Goal: Task Accomplishment & Management: Use online tool/utility

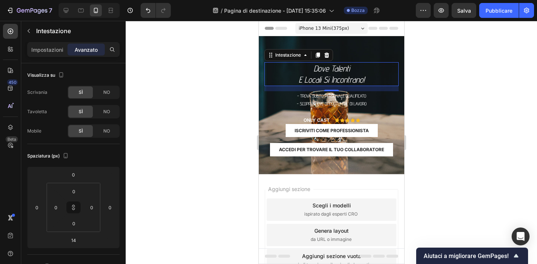
scroll to position [295, 0]
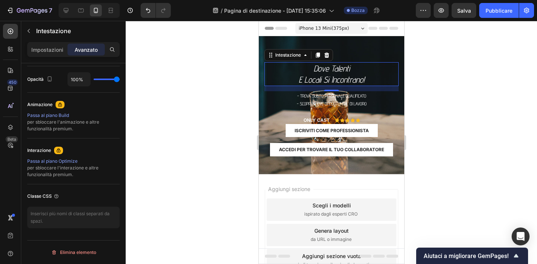
click at [170, 126] on div at bounding box center [331, 142] width 411 height 243
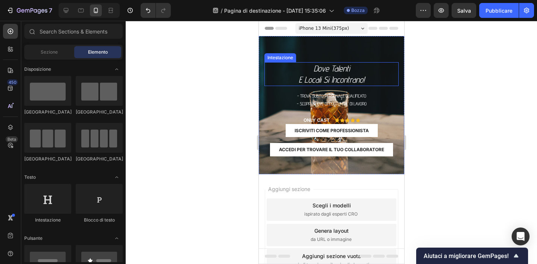
click at [320, 72] on p "dove Talenti e locali si incontrano!" at bounding box center [331, 74] width 133 height 22
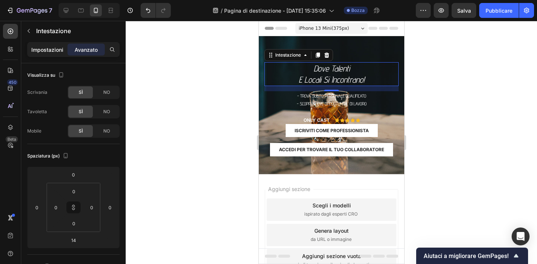
click at [54, 48] on font "Impostazioni" at bounding box center [47, 50] width 32 height 6
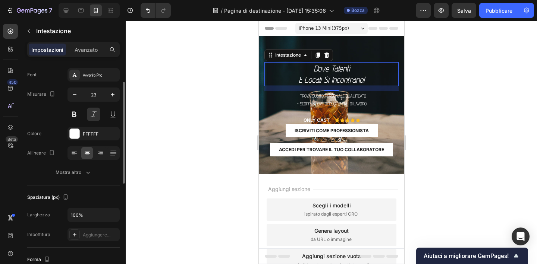
scroll to position [42, 0]
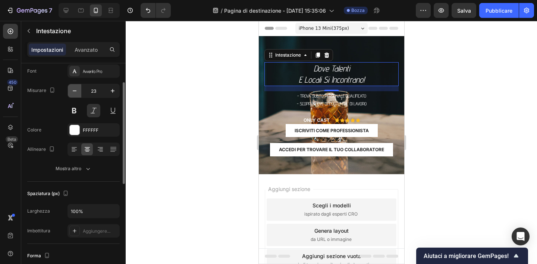
click at [77, 90] on icon "button" at bounding box center [74, 90] width 7 height 7
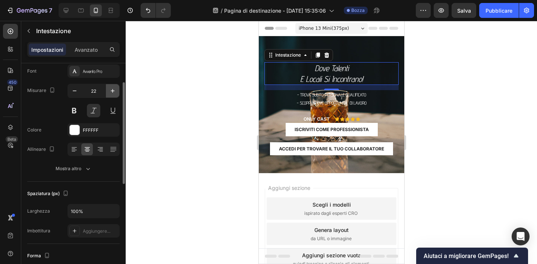
click at [114, 91] on icon "button" at bounding box center [112, 90] width 7 height 7
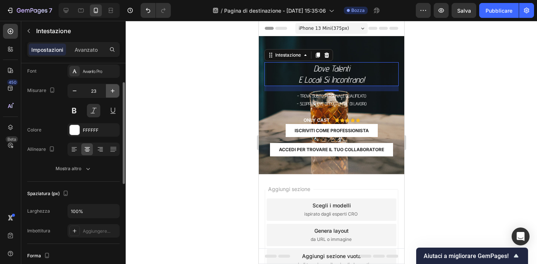
click at [114, 91] on icon "button" at bounding box center [112, 90] width 7 height 7
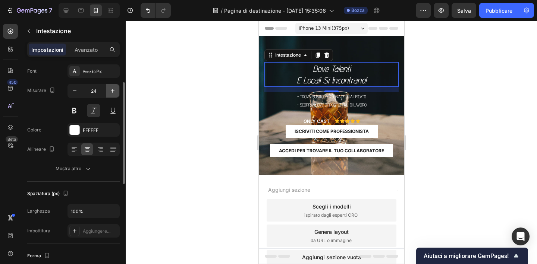
click at [114, 91] on icon "button" at bounding box center [112, 90] width 7 height 7
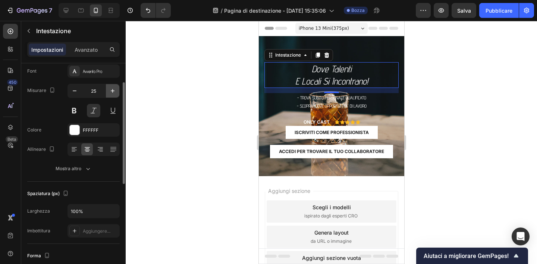
click at [114, 91] on icon "button" at bounding box center [112, 90] width 7 height 7
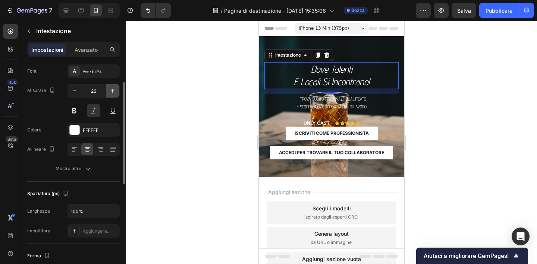
click at [114, 91] on icon "button" at bounding box center [112, 90] width 7 height 7
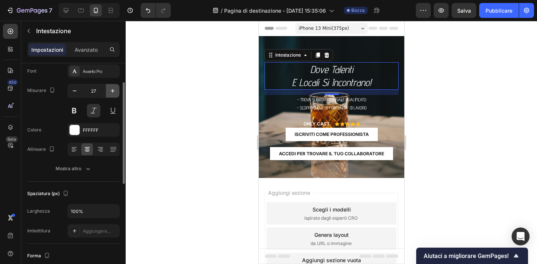
click at [114, 91] on icon "button" at bounding box center [112, 90] width 7 height 7
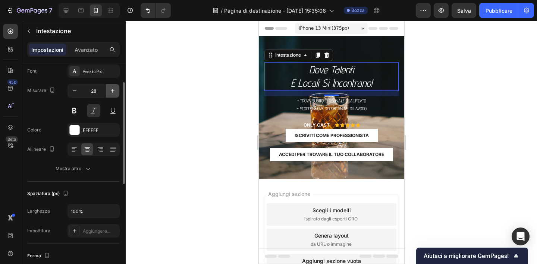
click at [114, 91] on icon "button" at bounding box center [112, 90] width 7 height 7
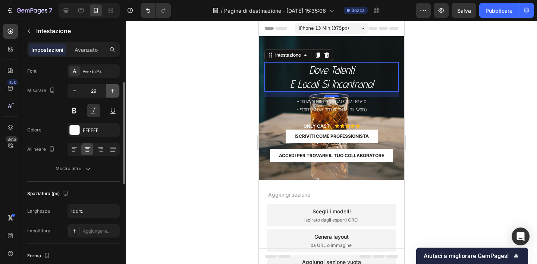
click at [114, 91] on icon "button" at bounding box center [112, 90] width 7 height 7
type input "30"
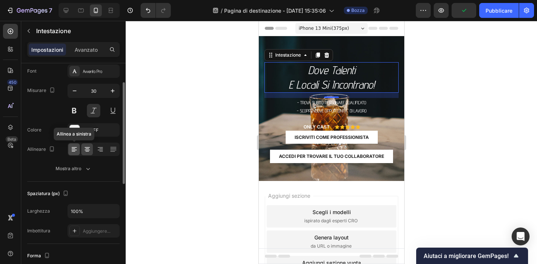
click at [76, 151] on icon at bounding box center [73, 149] width 7 height 7
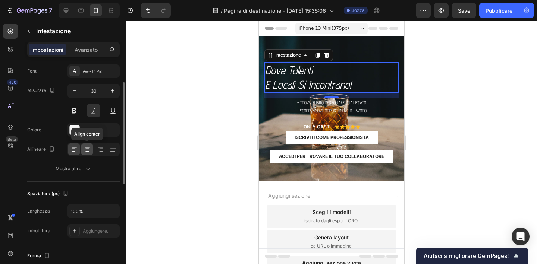
click at [86, 151] on icon at bounding box center [87, 151] width 4 height 1
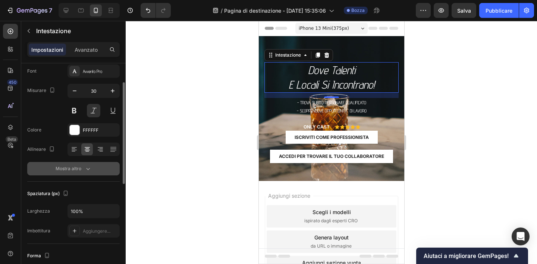
click at [86, 169] on icon "button" at bounding box center [88, 169] width 4 height 2
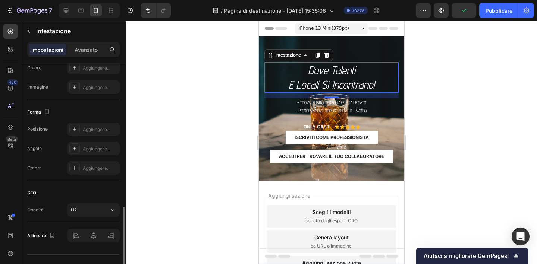
scroll to position [360, 0]
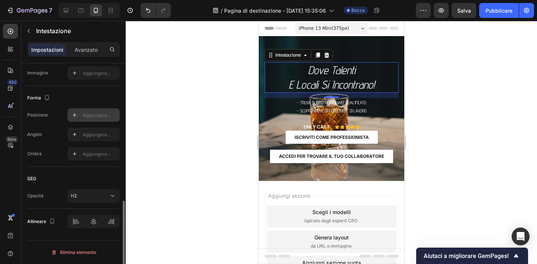
click at [97, 114] on font "Aggiungere..." at bounding box center [97, 116] width 28 height 6
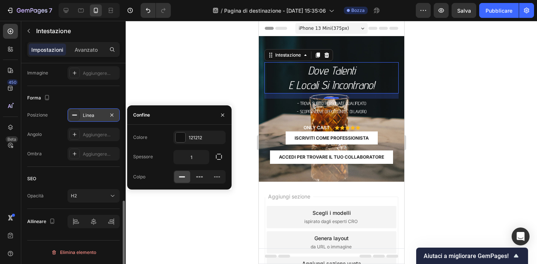
click at [157, 84] on div at bounding box center [331, 142] width 411 height 243
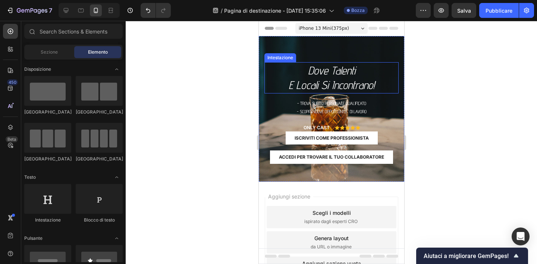
click at [307, 77] on p "dove Talenti e locali si incontrano!" at bounding box center [331, 77] width 132 height 29
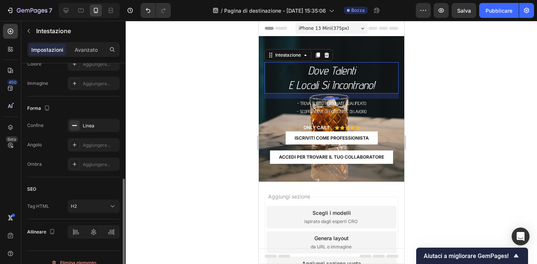
scroll to position [262, 0]
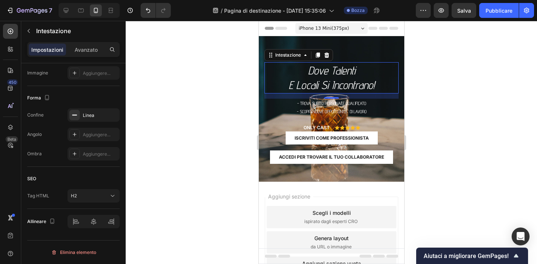
click at [197, 168] on div at bounding box center [331, 142] width 411 height 243
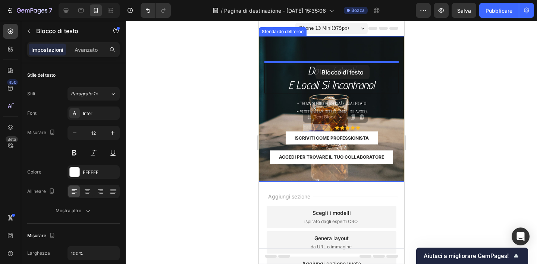
drag, startPoint x: 310, startPoint y: 128, endPoint x: 315, endPoint y: 64, distance: 63.6
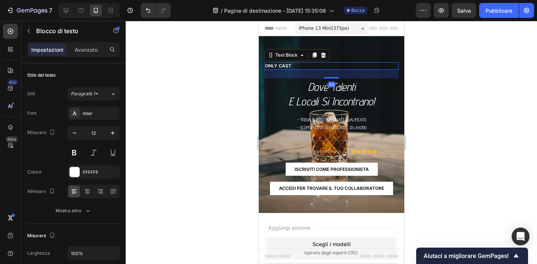
click at [227, 83] on div at bounding box center [331, 142] width 411 height 243
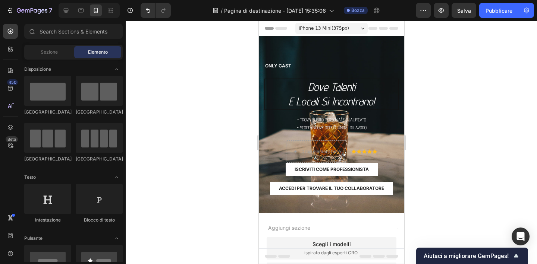
click at [225, 78] on div at bounding box center [331, 142] width 411 height 243
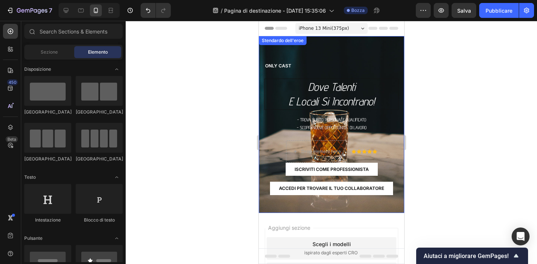
click at [330, 54] on div "ONLY CAST Text Block dove Talenti e locali si incontrano! Intestazione - Trova …" at bounding box center [330, 124] width 145 height 177
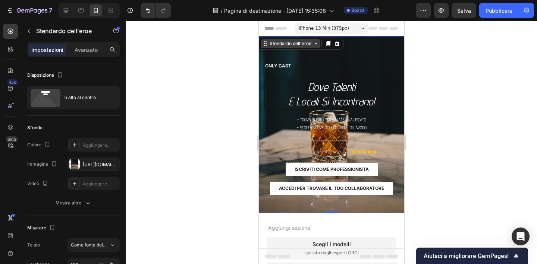
click at [298, 44] on font "Stendardo dell'eroe" at bounding box center [290, 44] width 42 height 6
click at [318, 45] on icon at bounding box center [315, 44] width 6 height 6
click at [265, 46] on icon at bounding box center [265, 44] width 6 height 6
click at [235, 69] on div at bounding box center [331, 142] width 411 height 243
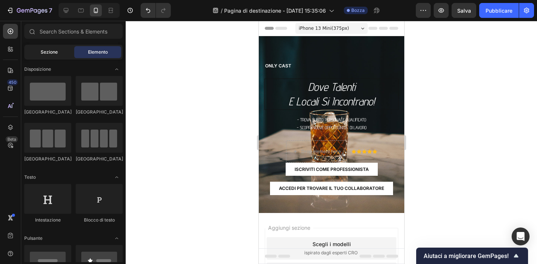
click at [59, 50] on div "Sezione" at bounding box center [49, 52] width 47 height 12
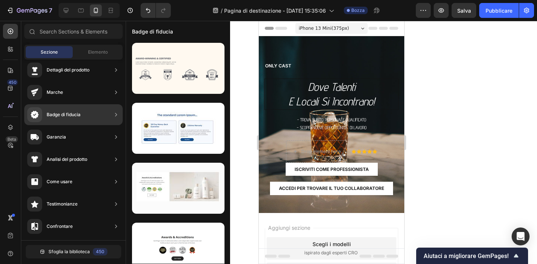
scroll to position [0, 0]
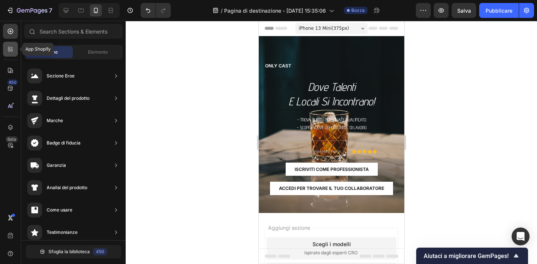
click at [10, 48] on icon at bounding box center [10, 48] width 7 height 7
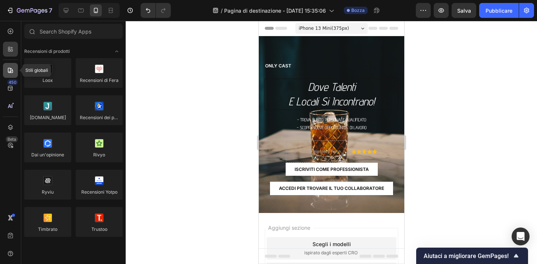
click at [12, 69] on icon at bounding box center [10, 70] width 5 height 5
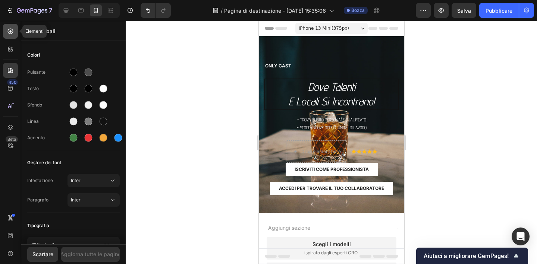
click at [15, 32] on div at bounding box center [10, 31] width 15 height 15
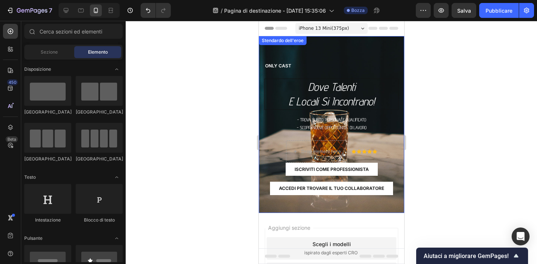
click at [316, 57] on div "ONLY CAST Text Block dove Talenti e locali si incontrano! Intestazione - Trova …" at bounding box center [330, 124] width 145 height 177
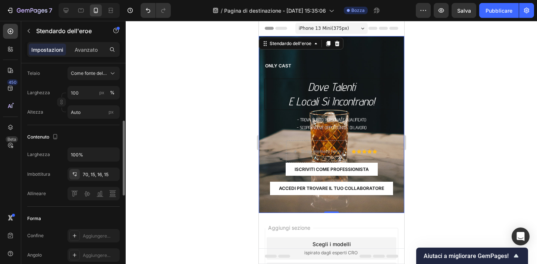
scroll to position [173, 0]
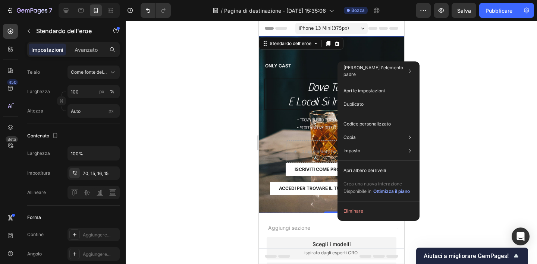
click at [228, 107] on div at bounding box center [331, 142] width 411 height 243
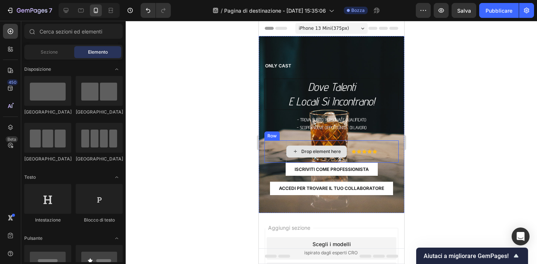
click at [328, 152] on div "Drop element here" at bounding box center [320, 152] width 39 height 6
click at [294, 152] on icon at bounding box center [294, 151] width 3 height 3
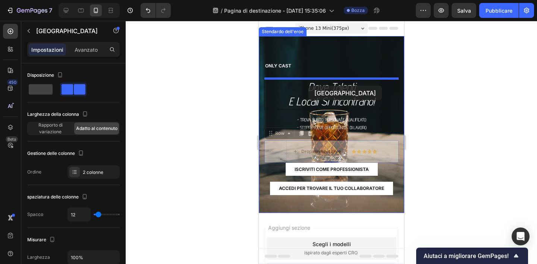
drag, startPoint x: 301, startPoint y: 143, endPoint x: 308, endPoint y: 86, distance: 56.7
click at [308, 86] on div "iPhone 13 Mini ( 375 px) iPhone 13 Mini iPhone 13 Pro iPhone 11 Pro Max iPhone …" at bounding box center [330, 188] width 145 height 335
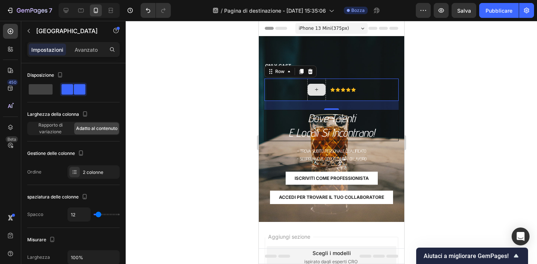
click at [315, 89] on icon at bounding box center [316, 89] width 6 height 6
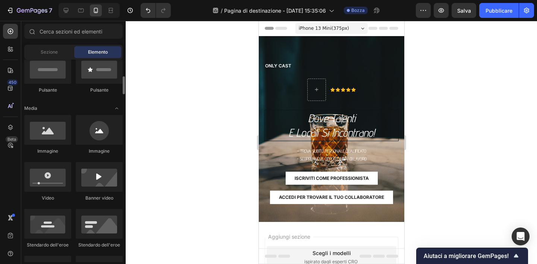
scroll to position [192, 0]
click at [53, 127] on div at bounding box center [47, 130] width 47 height 30
click at [83, 132] on div at bounding box center [99, 130] width 47 height 30
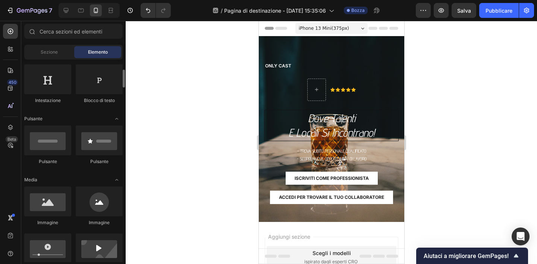
scroll to position [118, 0]
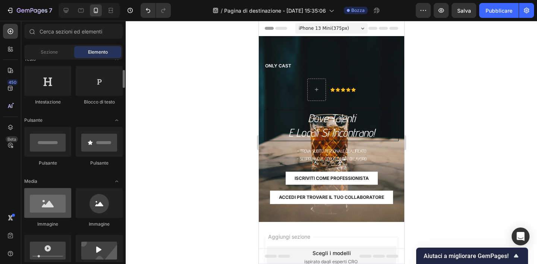
click at [59, 206] on div at bounding box center [47, 203] width 47 height 30
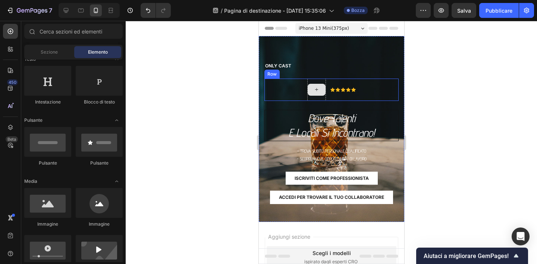
click at [320, 91] on div at bounding box center [316, 90] width 18 height 12
click at [314, 88] on icon at bounding box center [316, 89] width 6 height 6
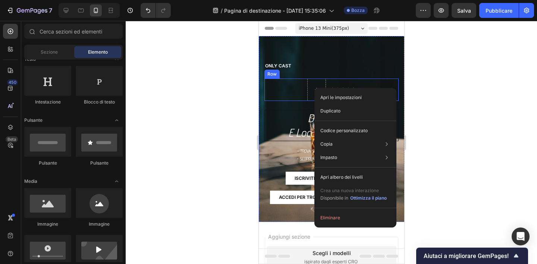
click at [282, 92] on div "Icon Icon Icon Icon Icon Icon List Row" at bounding box center [331, 90] width 134 height 22
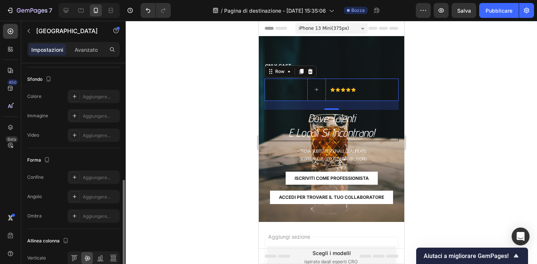
scroll to position [256, 0]
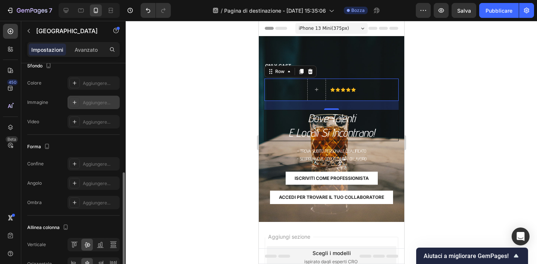
click at [86, 105] on font "Aggiungere..." at bounding box center [97, 103] width 28 height 6
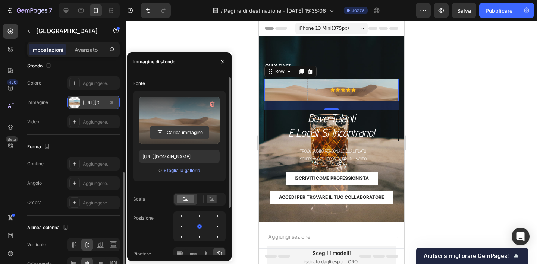
click at [183, 131] on input "file" at bounding box center [179, 132] width 59 height 13
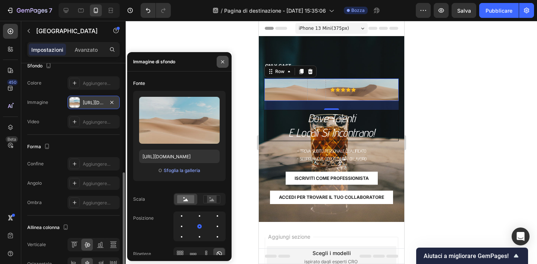
click at [225, 61] on icon "button" at bounding box center [222, 62] width 6 height 6
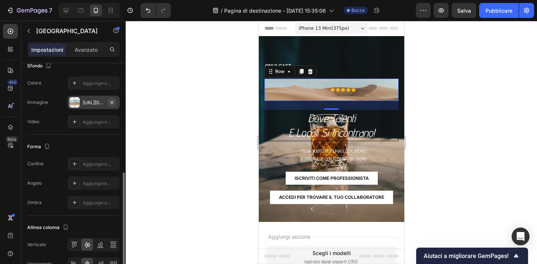
click at [111, 101] on icon "button" at bounding box center [112, 102] width 6 height 6
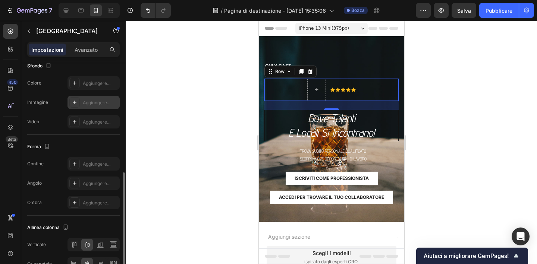
click at [162, 107] on div at bounding box center [331, 142] width 411 height 243
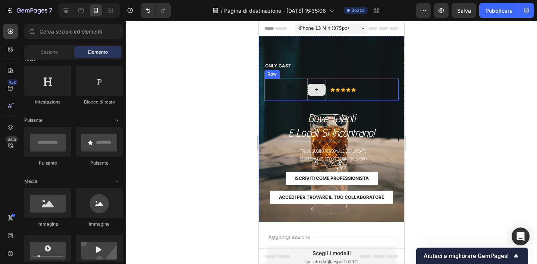
click at [318, 87] on icon at bounding box center [316, 89] width 6 height 6
click at [312, 89] on div at bounding box center [316, 90] width 18 height 12
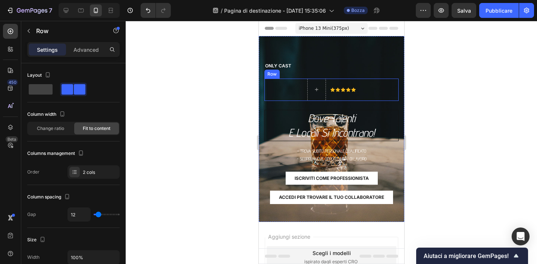
click at [286, 87] on div "Icon Icon Icon Icon Icon Icon List Row" at bounding box center [331, 90] width 134 height 22
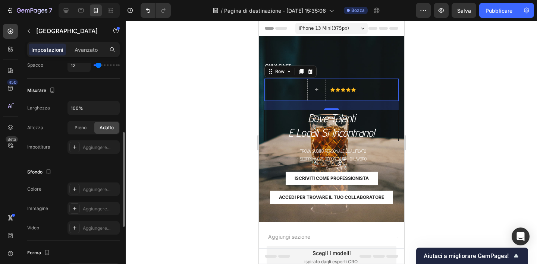
scroll to position [155, 0]
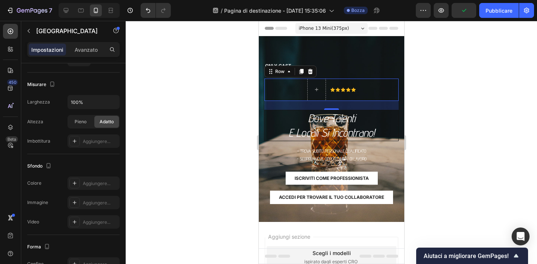
click at [158, 160] on div at bounding box center [331, 142] width 411 height 243
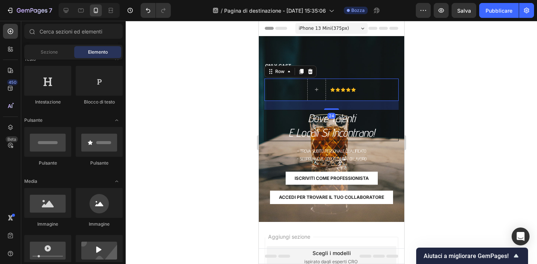
click at [274, 91] on div "Icon Icon Icon Icon Icon Icon List Row 24" at bounding box center [331, 90] width 134 height 22
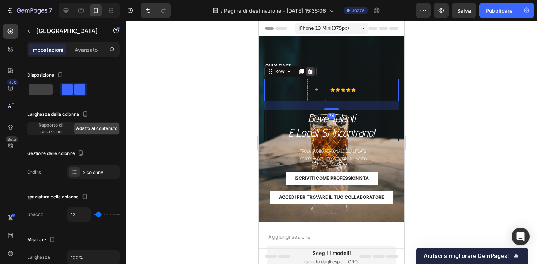
click at [312, 73] on icon at bounding box center [310, 72] width 6 height 6
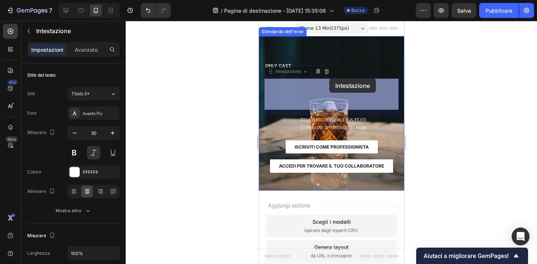
drag, startPoint x: 329, startPoint y: 86, endPoint x: 328, endPoint y: 79, distance: 7.5
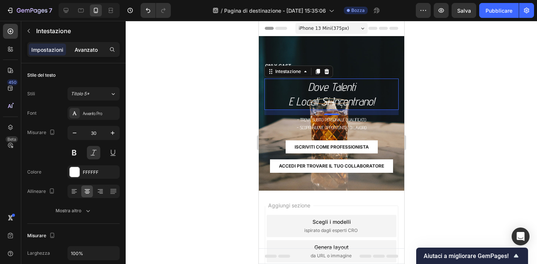
click at [86, 44] on div "Avanzato" at bounding box center [85, 50] width 37 height 12
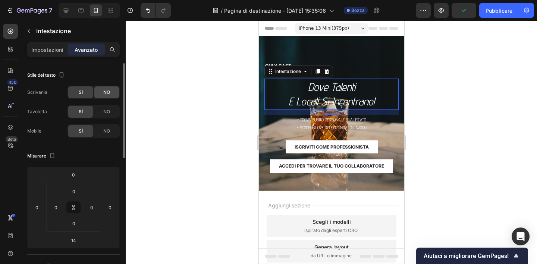
click at [109, 93] on font "NO" at bounding box center [106, 92] width 7 height 6
click at [84, 92] on div "SÌ" at bounding box center [80, 92] width 25 height 12
click at [77, 190] on input "0" at bounding box center [73, 191] width 15 height 11
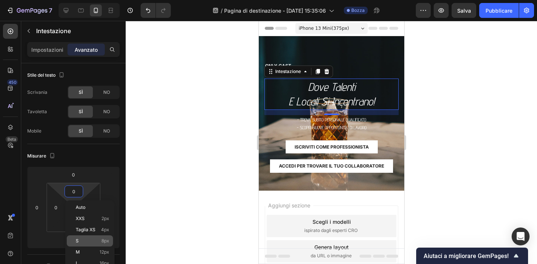
click at [85, 243] on p "S 8px" at bounding box center [93, 240] width 34 height 5
type input "8"
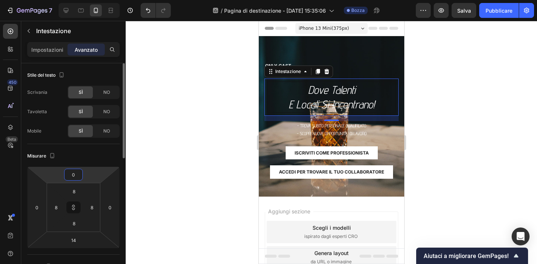
click at [80, 176] on input "0" at bounding box center [73, 174] width 15 height 11
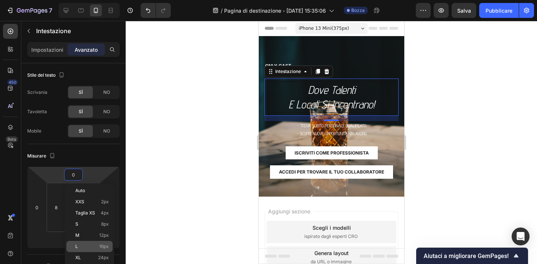
type input "0"
click at [83, 248] on p "L 16px" at bounding box center [92, 246] width 34 height 5
type input "16"
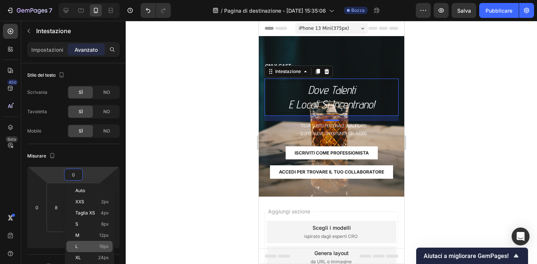
type input "16"
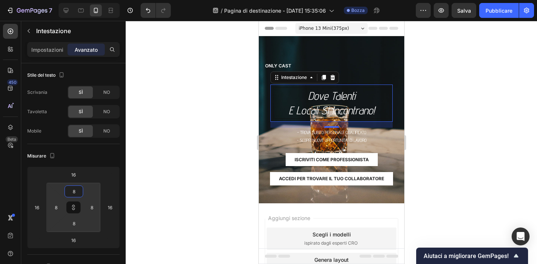
type input "10"
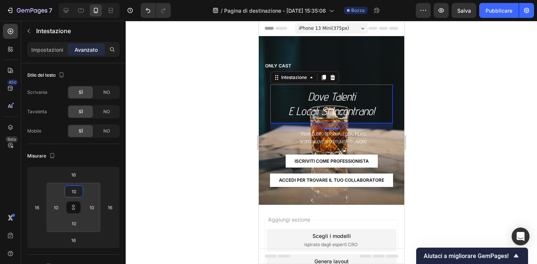
type input "14"
type input "16"
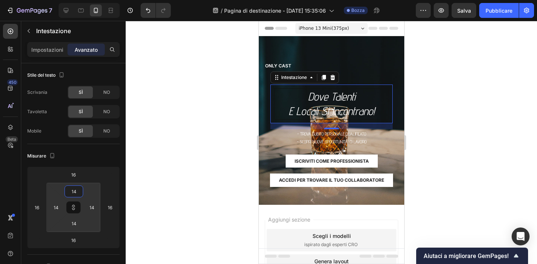
type input "16"
type input "18"
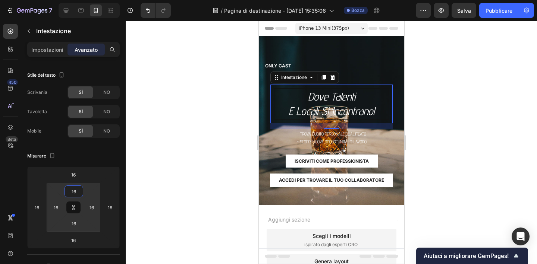
type input "18"
type input "20"
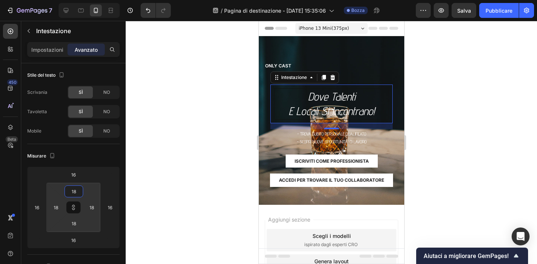
type input "20"
type input "22"
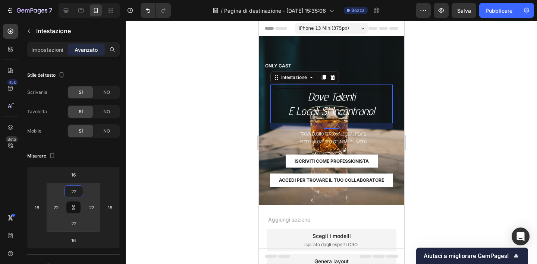
type input "24"
type input "26"
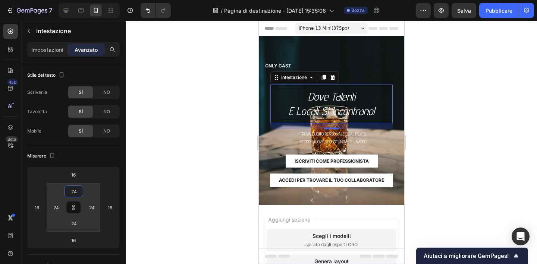
type input "26"
type input "28"
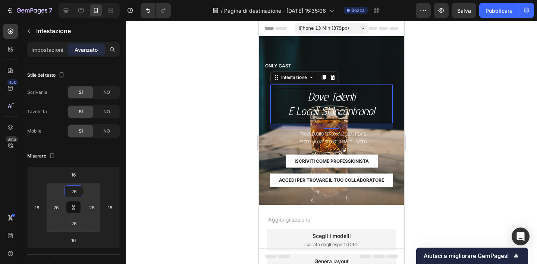
type input "28"
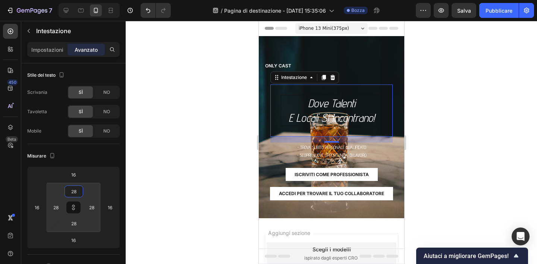
type input "30"
type input "32"
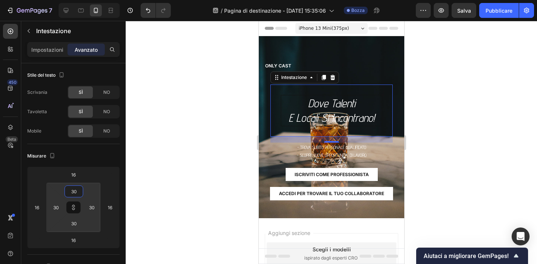
type input "32"
type input "34"
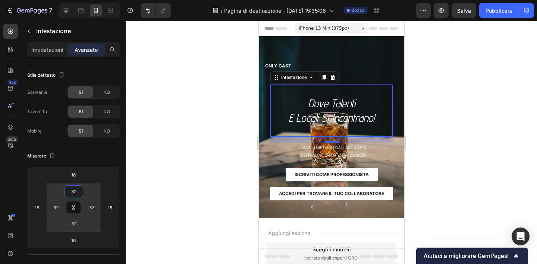
type input "34"
type input "36"
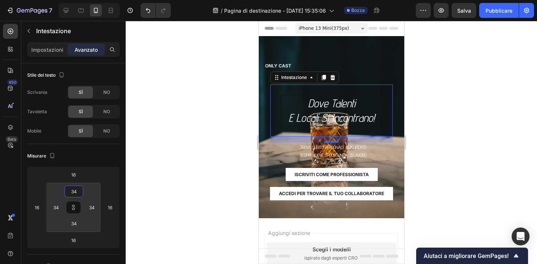
type input "36"
type input "38"
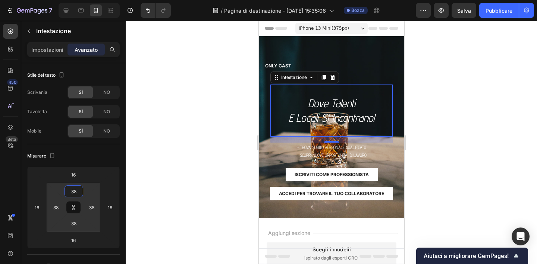
type input "40"
type input "42"
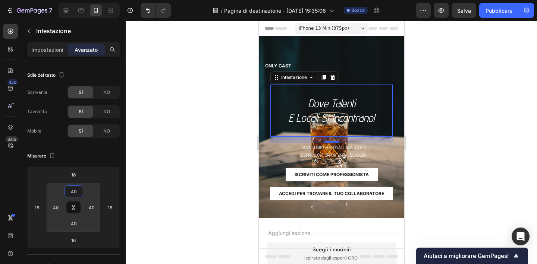
type input "42"
type input "44"
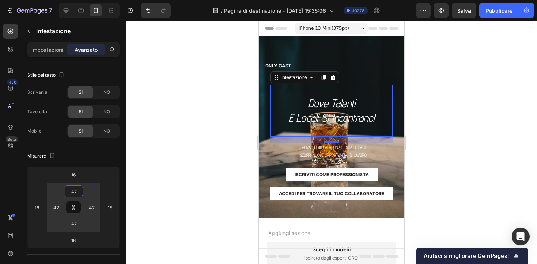
type input "44"
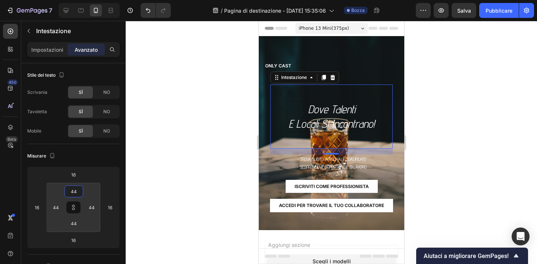
type input "42"
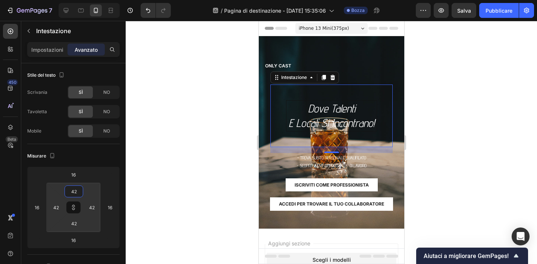
type input "40"
type input "38"
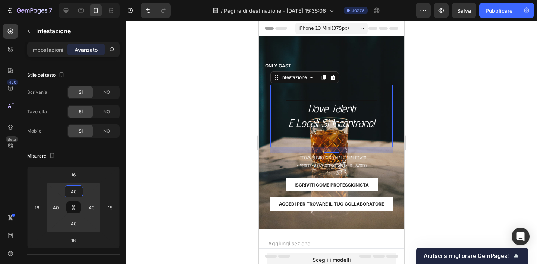
type input "38"
type input "36"
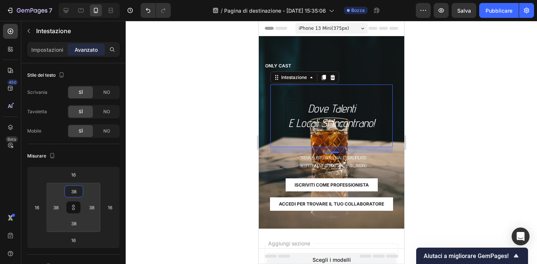
type input "36"
type input "34"
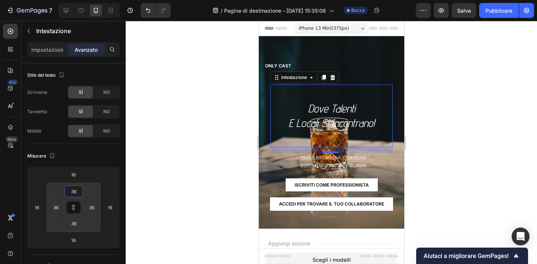
type input "34"
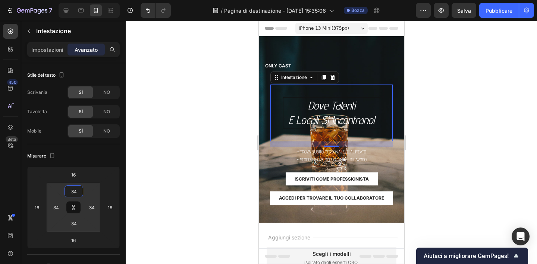
type input "36"
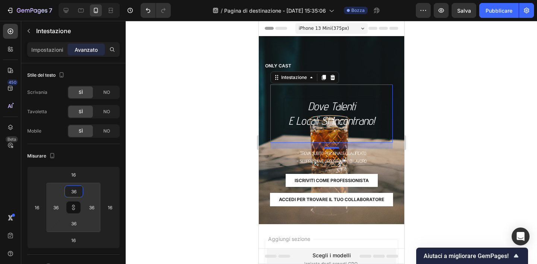
type input "38"
type input "40"
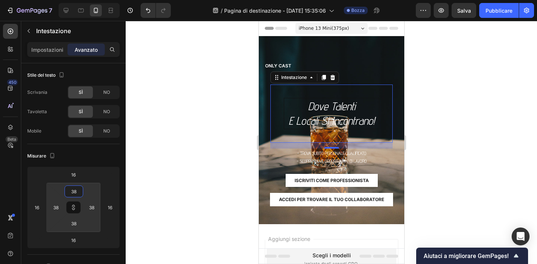
type input "40"
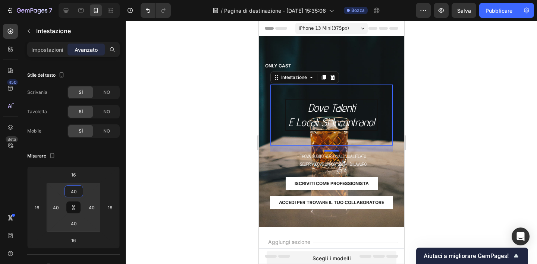
type input "42"
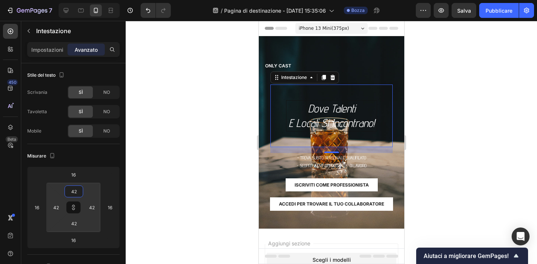
drag, startPoint x: 76, startPoint y: 183, endPoint x: 78, endPoint y: 177, distance: 6.6
click at [78, 0] on html "7 / Pagina di destinazione - [DATE] 15:35:06 Bozza Anteprima Salva Pubblicare 4…" at bounding box center [268, 0] width 537 height 0
click at [170, 143] on div at bounding box center [331, 142] width 411 height 243
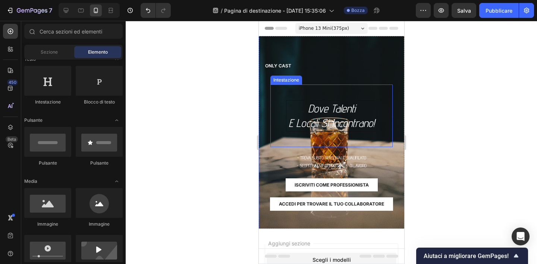
click at [343, 112] on p "dove Talenti e locali si incontrano!" at bounding box center [331, 115] width 89 height 29
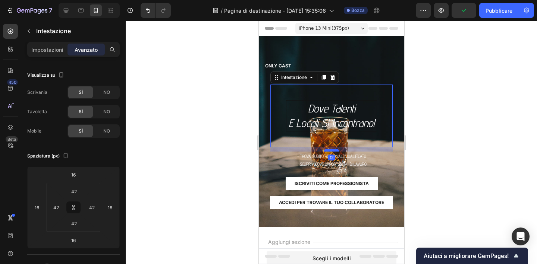
click at [331, 151] on div at bounding box center [330, 150] width 15 height 2
type input "12"
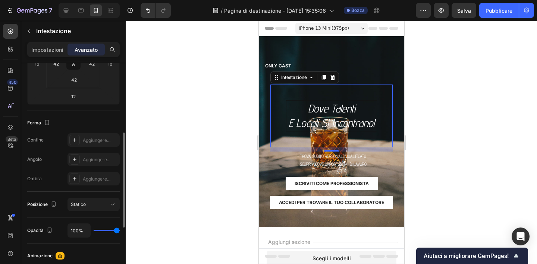
scroll to position [151, 0]
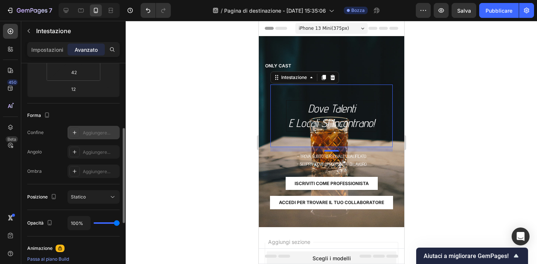
click at [85, 135] on font "Aggiungere..." at bounding box center [97, 133] width 28 height 6
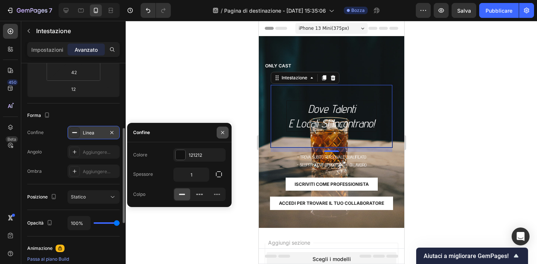
click at [222, 132] on icon "button" at bounding box center [222, 133] width 6 height 6
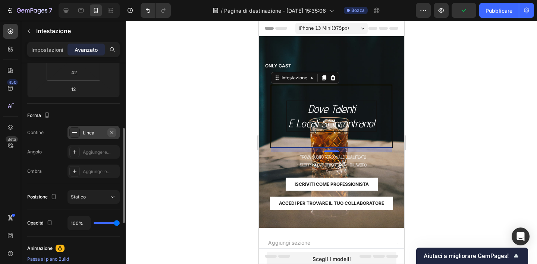
click at [112, 131] on icon "button" at bounding box center [112, 133] width 6 height 6
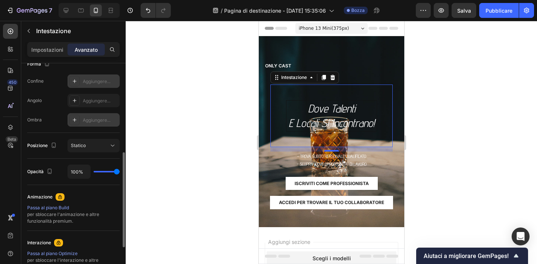
scroll to position [206, 0]
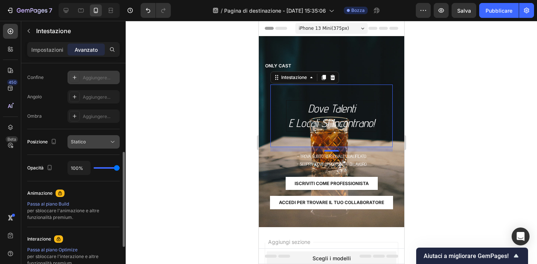
click at [111, 144] on icon at bounding box center [112, 141] width 7 height 7
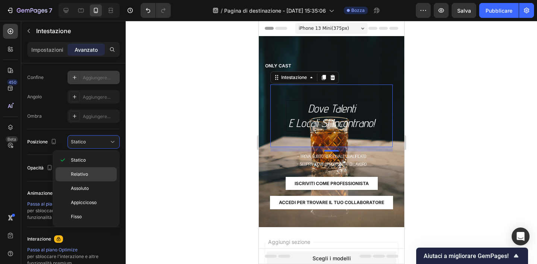
click at [91, 173] on p "Relativo" at bounding box center [92, 174] width 42 height 7
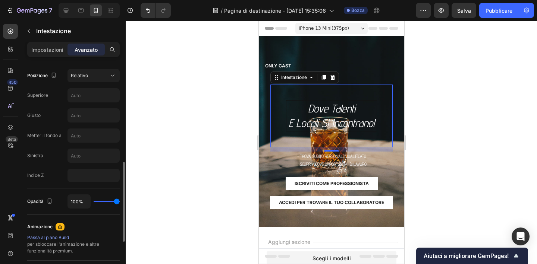
scroll to position [273, 0]
click at [99, 92] on input "text" at bounding box center [93, 94] width 51 height 13
type input "5"
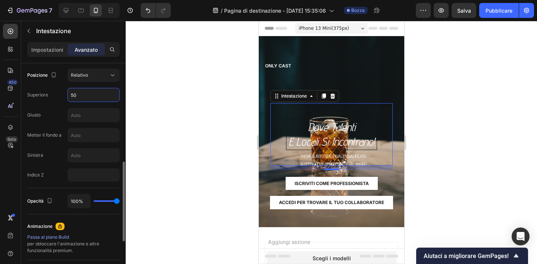
type input "5"
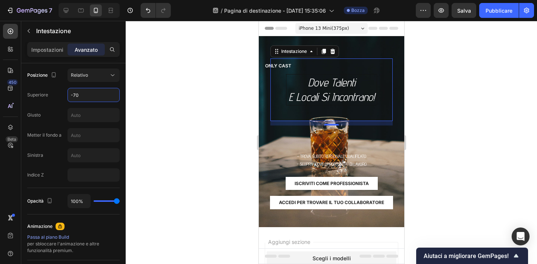
type input "-70"
click at [164, 119] on div at bounding box center [331, 142] width 411 height 243
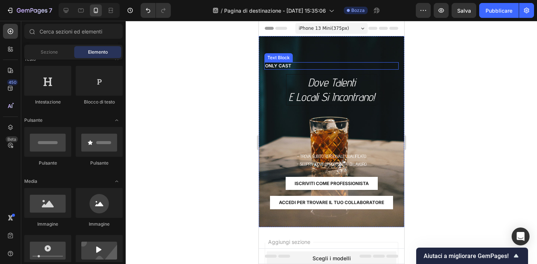
click at [268, 65] on p "ONLY CAST" at bounding box center [331, 66] width 133 height 6
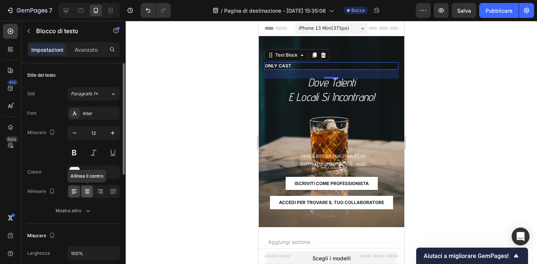
click at [87, 190] on icon at bounding box center [86, 191] width 7 height 7
click at [77, 192] on icon at bounding box center [73, 191] width 7 height 7
click at [172, 133] on div at bounding box center [331, 142] width 411 height 243
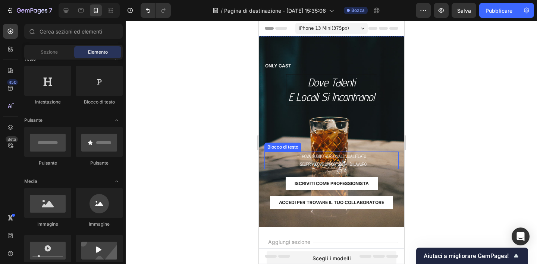
click at [323, 159] on p "- Trova subito personale qualificato" at bounding box center [331, 156] width 133 height 8
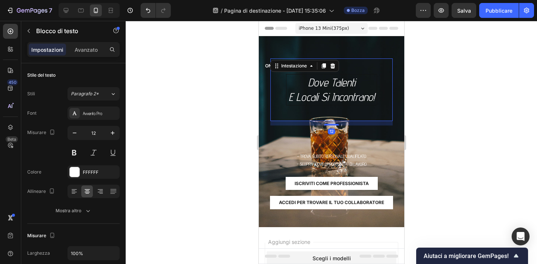
click at [332, 78] on p "dove Talenti e locali si incontrano!" at bounding box center [331, 89] width 89 height 29
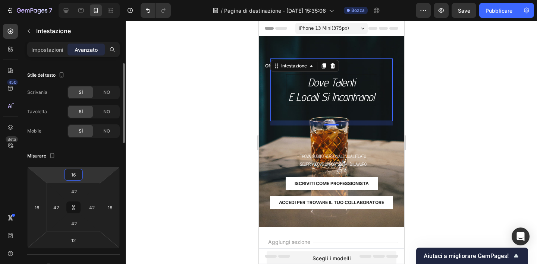
click at [80, 172] on input "16" at bounding box center [73, 174] width 15 height 11
type input "16"
click at [80, 0] on html "7 / Pagina di destinazione - [DATE] 15:35:06 Bozza Anteprima Salva Pubblicare 4…" at bounding box center [268, 0] width 537 height 0
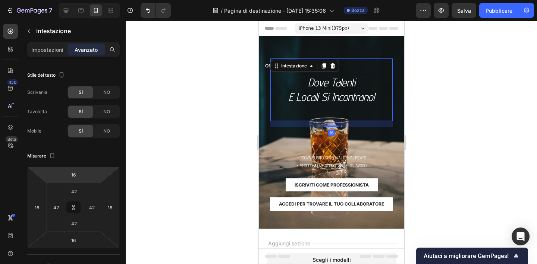
type input "14"
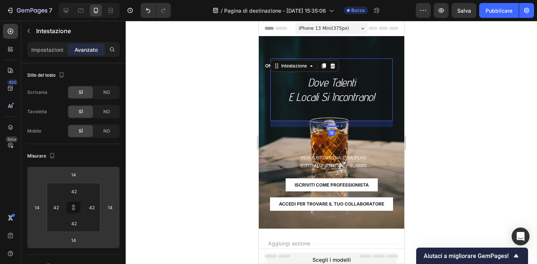
type input "12"
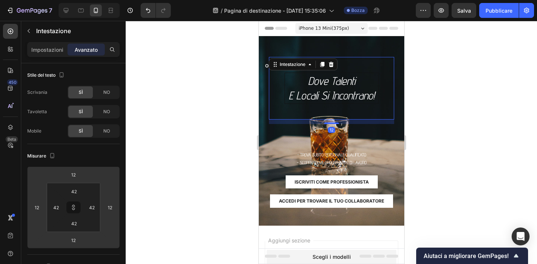
type input "10"
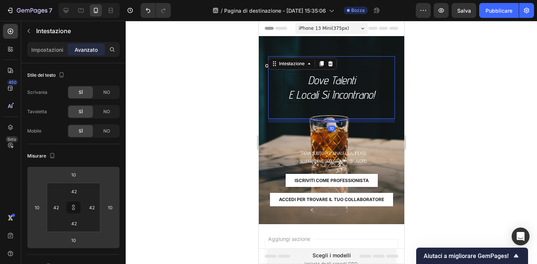
type input "8"
type input "6"
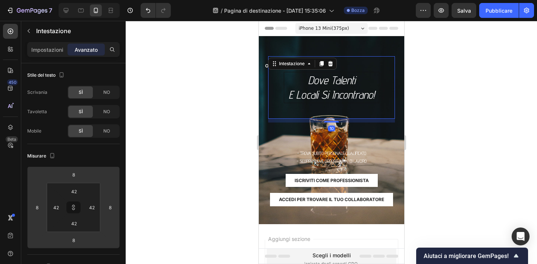
type input "6"
type input "4"
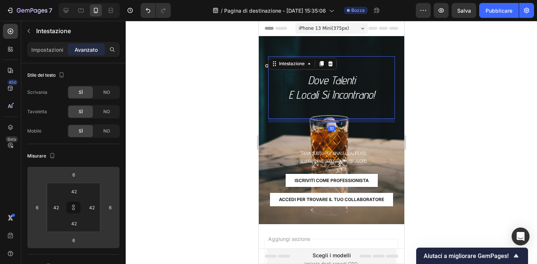
type input "4"
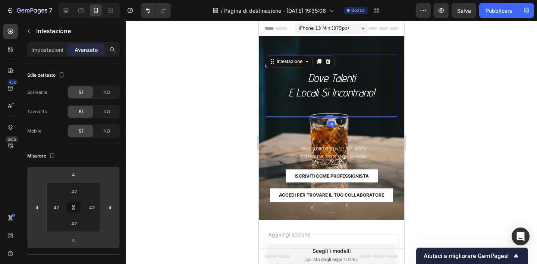
type input "2"
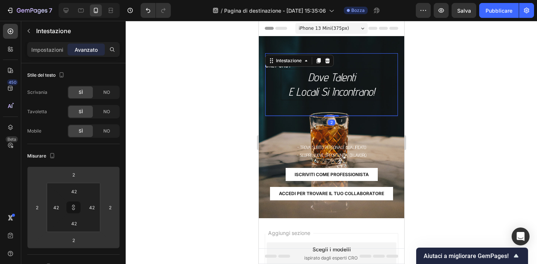
type input "-2"
type input "-6"
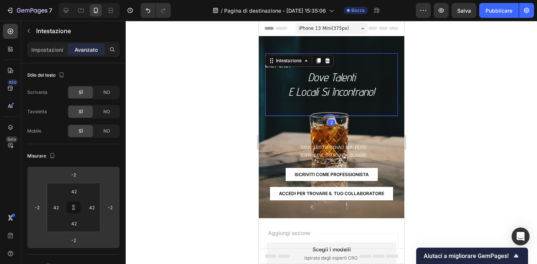
type input "-6"
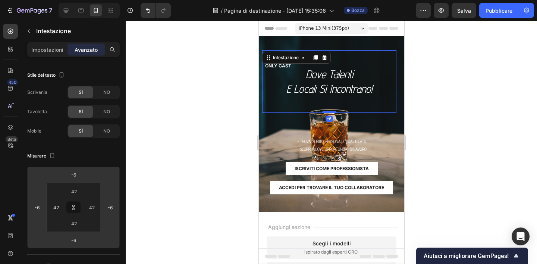
type input "-4"
type input "-2"
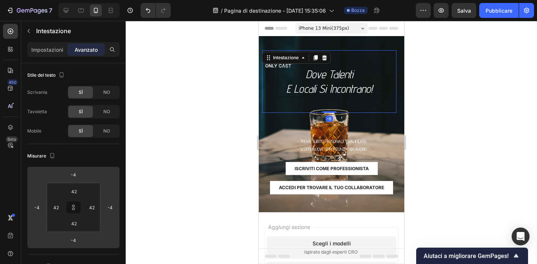
type input "-2"
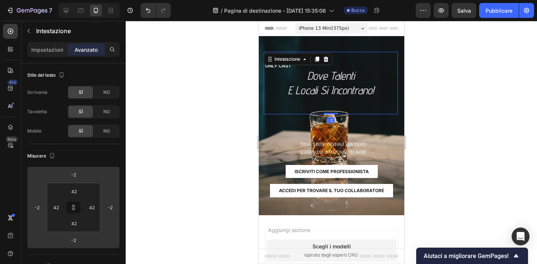
type input "0"
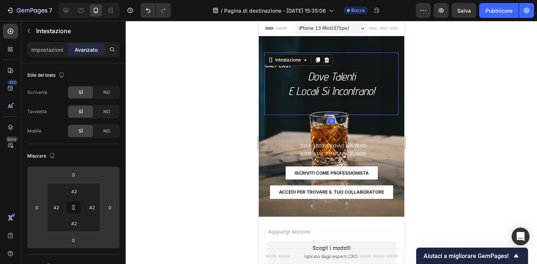
type input "2"
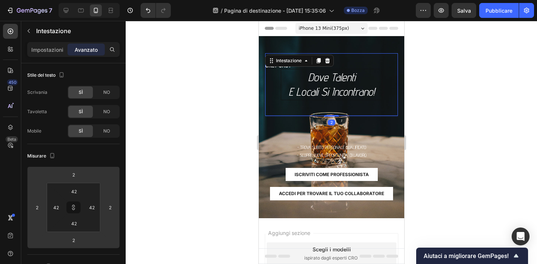
click at [80, 0] on html "7 / Pagina di destinazione - [DATE] 15:35:06 Bozza Anteprima Salva Pubblicare 4…" at bounding box center [268, 0] width 537 height 0
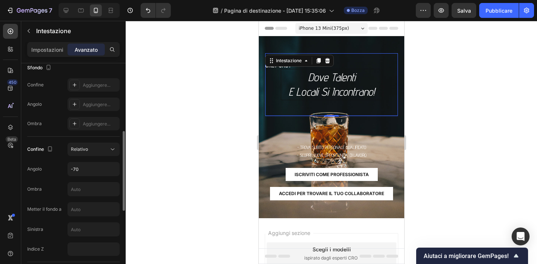
scroll to position [202, 0]
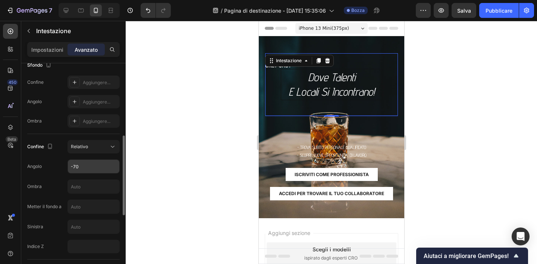
click at [98, 167] on input "-70" at bounding box center [93, 166] width 51 height 13
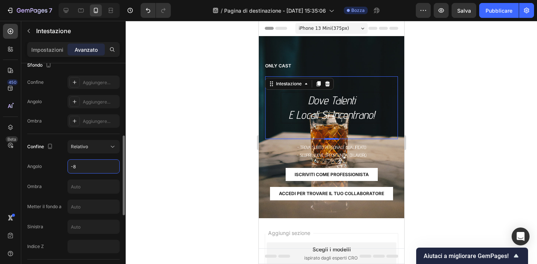
type input "-80"
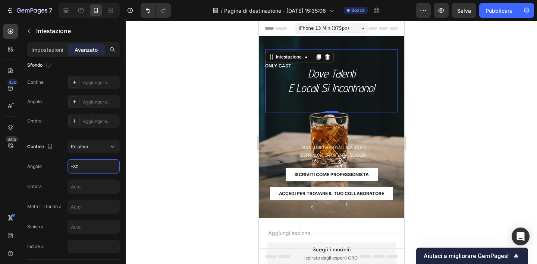
click at [171, 145] on div at bounding box center [331, 142] width 411 height 243
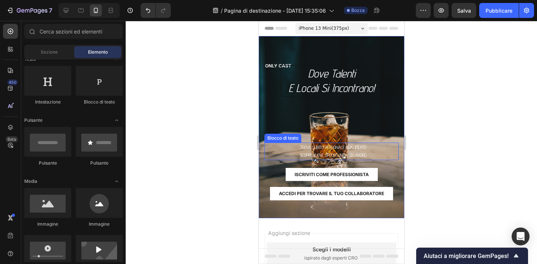
click at [355, 153] on font "- Scopri nuove opportunita' di lavoro" at bounding box center [331, 155] width 70 height 6
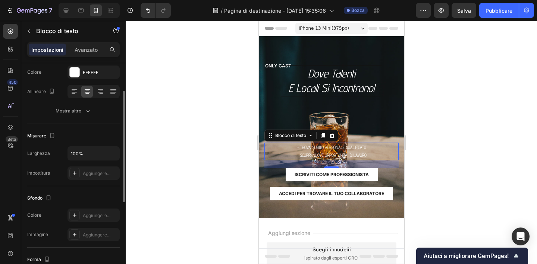
scroll to position [79, 0]
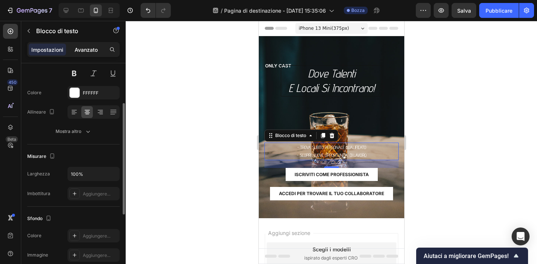
click at [86, 51] on font "Avanzato" at bounding box center [86, 50] width 23 height 6
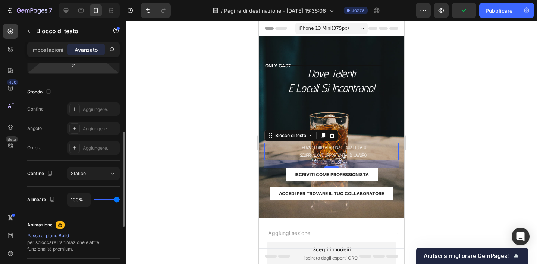
scroll to position [168, 0]
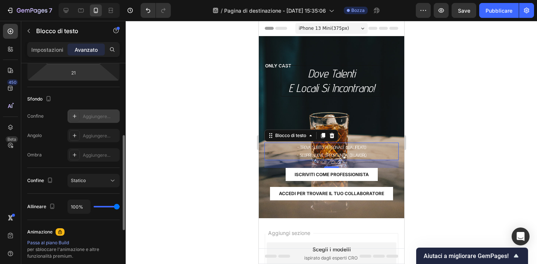
click at [101, 116] on font "Aggiungere..." at bounding box center [97, 117] width 28 height 6
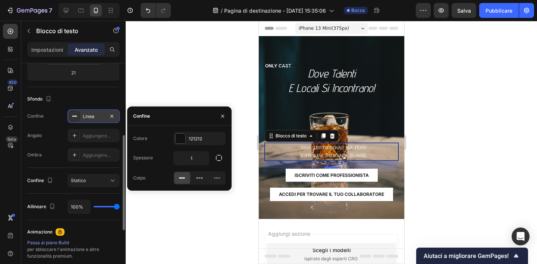
click at [164, 89] on div at bounding box center [331, 142] width 411 height 243
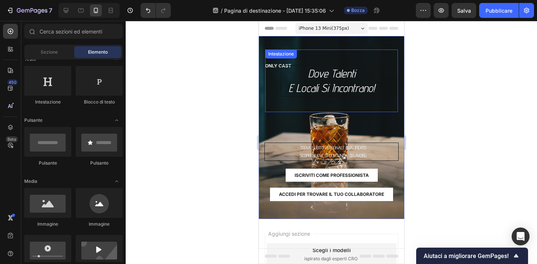
click at [335, 75] on p "dove Talenti e locali si incontrano!" at bounding box center [330, 80] width 99 height 29
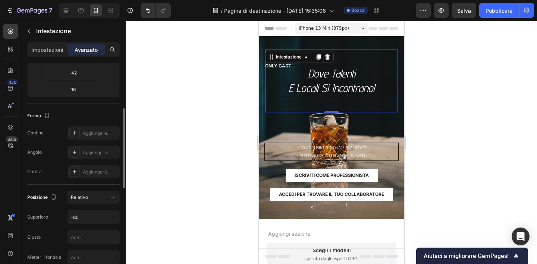
scroll to position [144, 0]
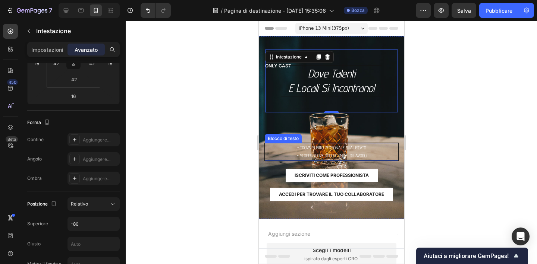
click at [313, 151] on p "- Trova subito personale qualificato" at bounding box center [331, 148] width 132 height 8
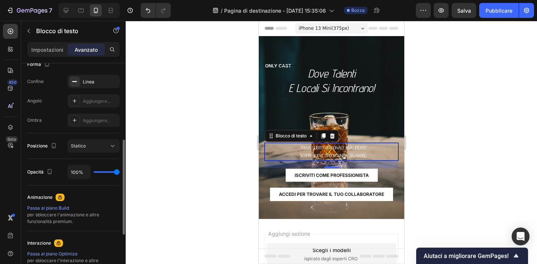
scroll to position [206, 0]
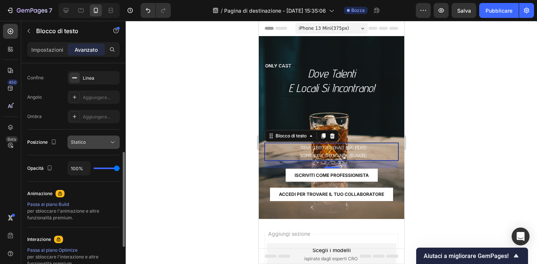
click at [114, 145] on icon at bounding box center [112, 142] width 7 height 7
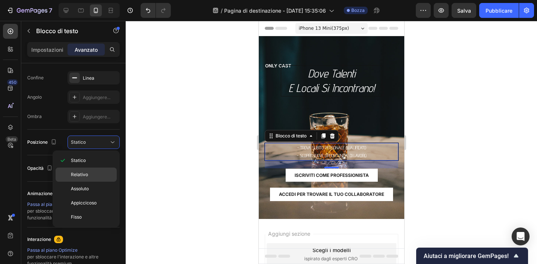
click at [105, 173] on p "Relativo" at bounding box center [92, 174] width 42 height 7
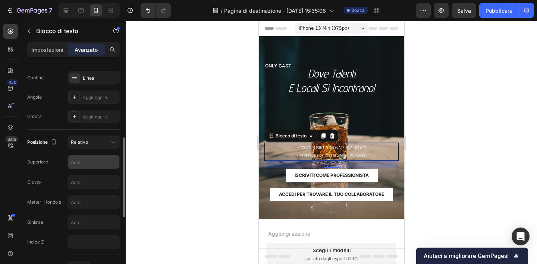
click at [96, 163] on input "text" at bounding box center [93, 161] width 51 height 13
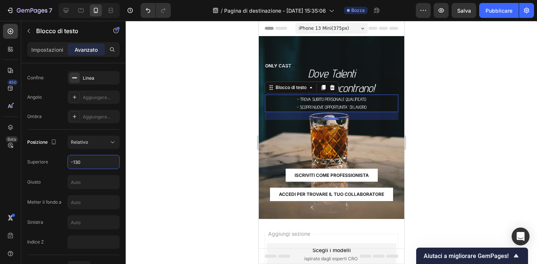
type input "-130"
click at [177, 139] on div at bounding box center [331, 142] width 411 height 243
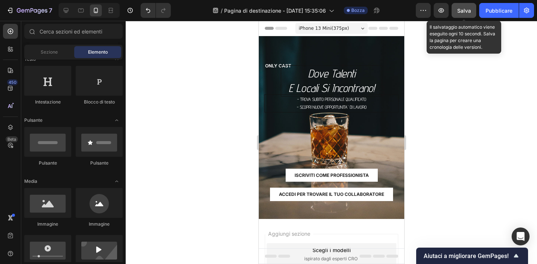
click at [459, 7] on div "Salva" at bounding box center [464, 11] width 14 height 8
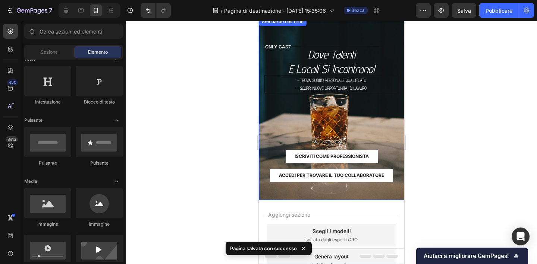
scroll to position [0, 0]
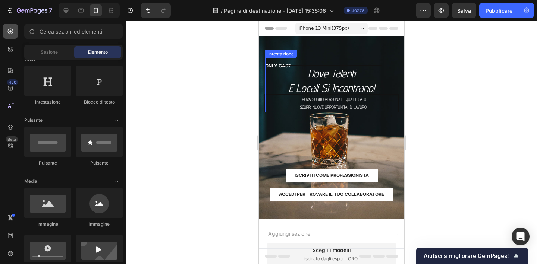
click at [10, 35] on div at bounding box center [10, 31] width 15 height 15
click at [10, 49] on icon at bounding box center [10, 48] width 7 height 7
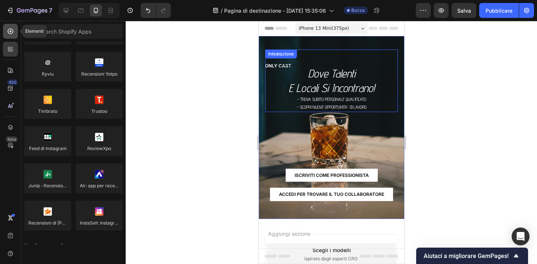
click at [10, 28] on icon at bounding box center [10, 31] width 7 height 7
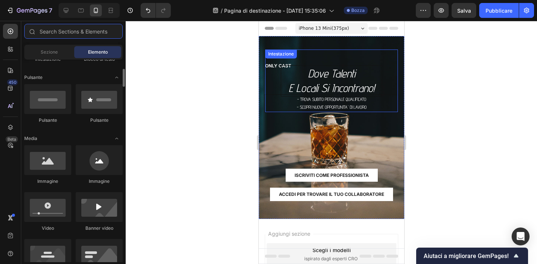
scroll to position [162, 0]
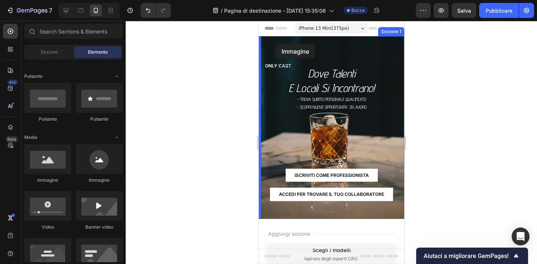
drag, startPoint x: 310, startPoint y: 176, endPoint x: 275, endPoint y: 44, distance: 136.6
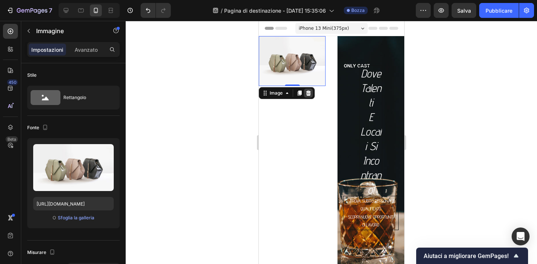
click at [310, 93] on icon at bounding box center [308, 93] width 5 height 5
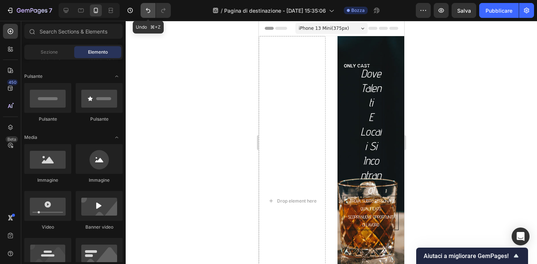
click at [146, 7] on icon "Annulla/Ripristina" at bounding box center [147, 10] width 7 height 7
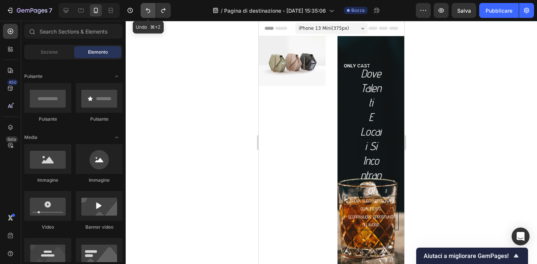
click at [146, 7] on icon "Annulla/Ripristina" at bounding box center [147, 10] width 7 height 7
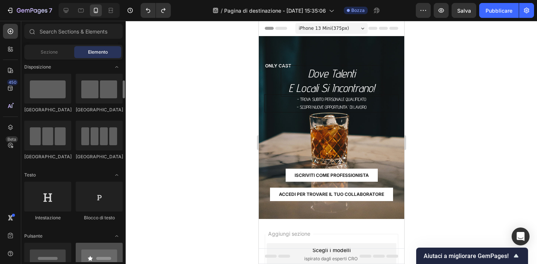
scroll to position [0, 0]
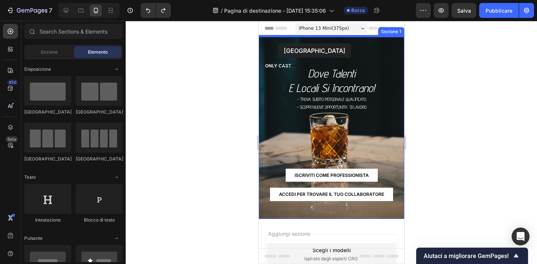
drag, startPoint x: 366, startPoint y: 117, endPoint x: 277, endPoint y: 43, distance: 115.9
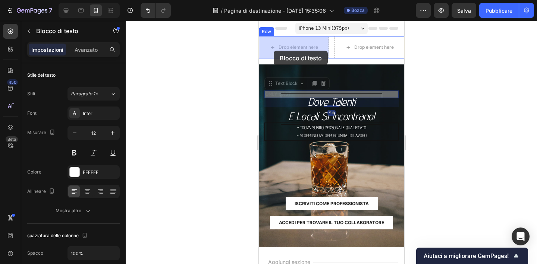
drag, startPoint x: 264, startPoint y: 94, endPoint x: 273, endPoint y: 51, distance: 44.5
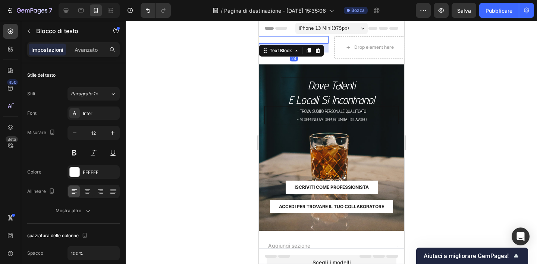
click at [235, 82] on div at bounding box center [331, 142] width 411 height 243
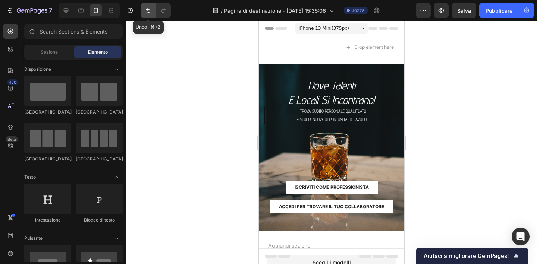
click at [148, 13] on icon "Annulla/Ripristina" at bounding box center [147, 10] width 7 height 7
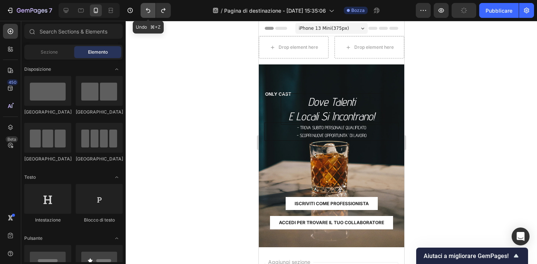
click at [148, 13] on icon "Annulla/Ripristina" at bounding box center [147, 10] width 7 height 7
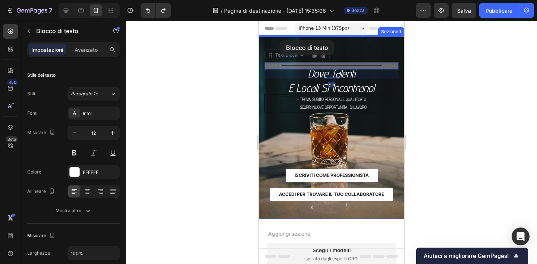
drag, startPoint x: 264, startPoint y: 67, endPoint x: 279, endPoint y: 40, distance: 30.7
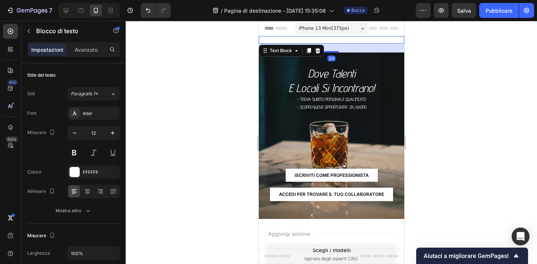
click at [246, 68] on div at bounding box center [331, 142] width 411 height 243
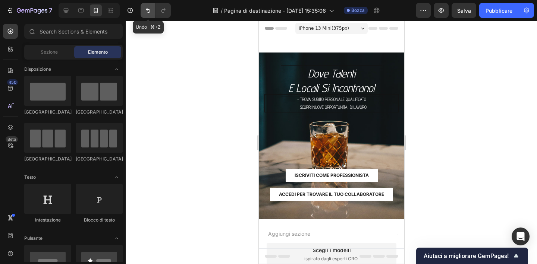
click at [142, 11] on button "Annulla/Ripristina" at bounding box center [147, 10] width 15 height 15
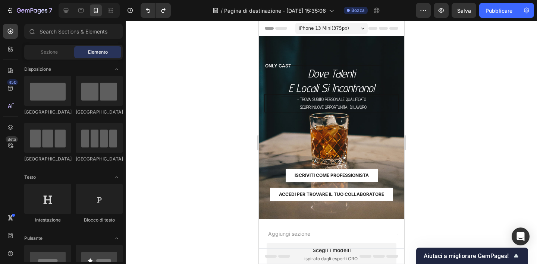
click at [218, 94] on div at bounding box center [331, 142] width 411 height 243
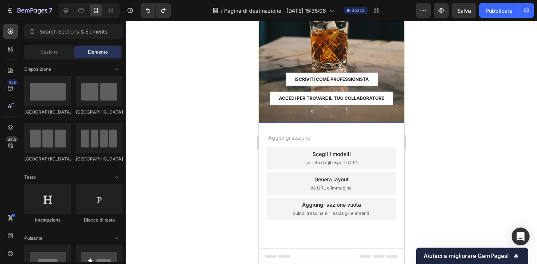
scroll to position [97, 0]
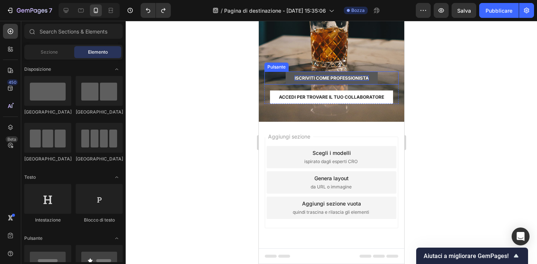
click at [344, 79] on p "iscriviti come professionista" at bounding box center [331, 78] width 74 height 6
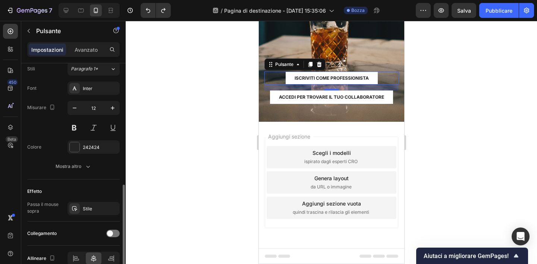
scroll to position [312, 0]
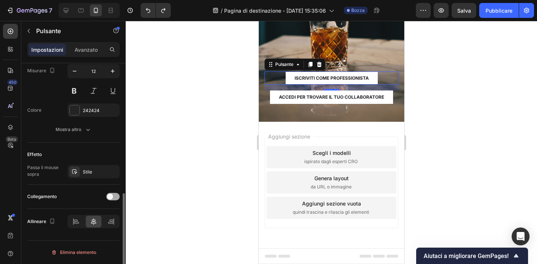
click at [114, 196] on div at bounding box center [112, 196] width 13 height 7
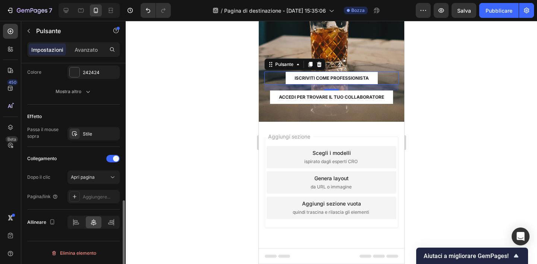
scroll to position [351, 0]
click at [106, 180] on button "Apri pagina" at bounding box center [93, 176] width 52 height 13
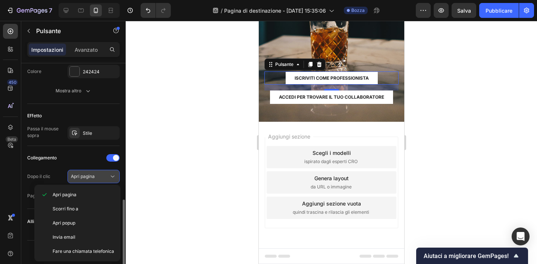
click at [106, 180] on button "Apri pagina" at bounding box center [93, 176] width 52 height 13
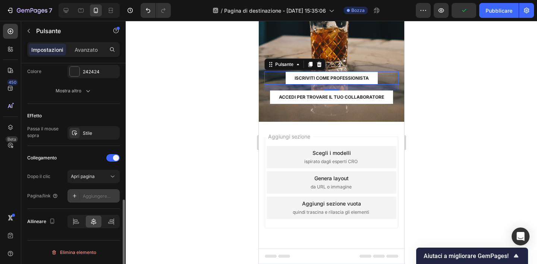
click at [76, 195] on icon at bounding box center [75, 196] width 6 height 6
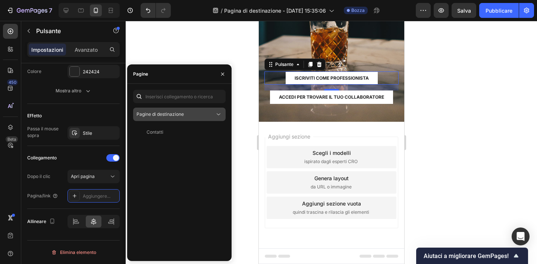
click at [219, 114] on icon at bounding box center [218, 115] width 4 height 2
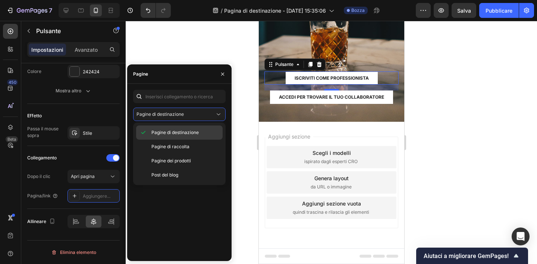
click at [193, 132] on font "Pagine di destinazione" at bounding box center [174, 133] width 47 height 6
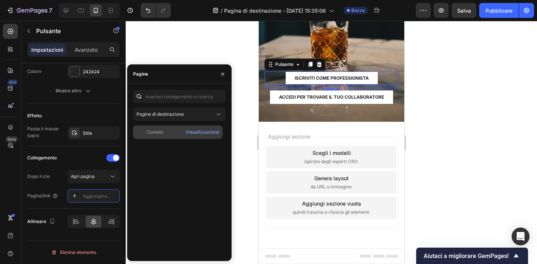
click at [164, 132] on div "Contatti" at bounding box center [177, 132] width 83 height 7
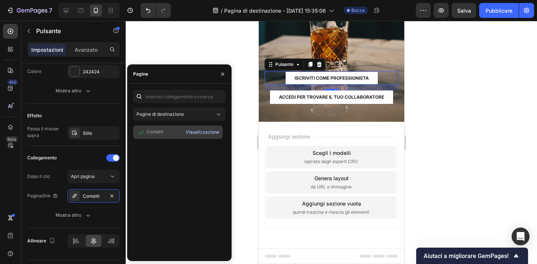
click at [197, 132] on font "Visualizzazione" at bounding box center [203, 132] width 34 height 6
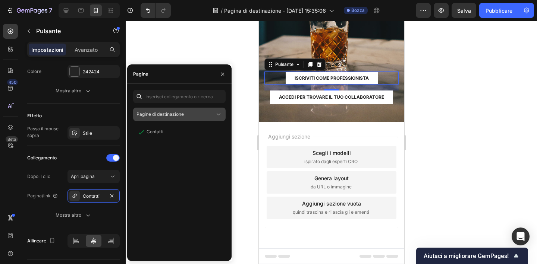
click at [221, 112] on icon at bounding box center [218, 114] width 7 height 7
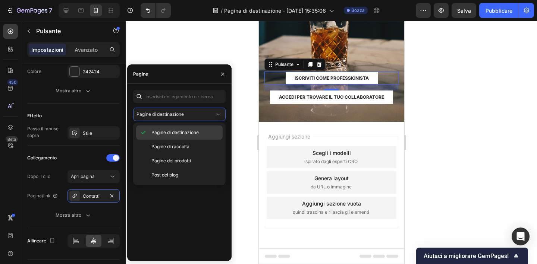
click at [203, 130] on p "Pagine di destinazione" at bounding box center [185, 132] width 68 height 7
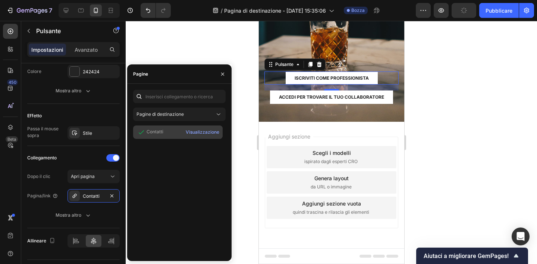
click at [151, 132] on font "Contatti" at bounding box center [154, 132] width 17 height 6
click at [137, 132] on icon at bounding box center [140, 132] width 7 height 7
click at [222, 74] on icon "button" at bounding box center [222, 73] width 3 height 3
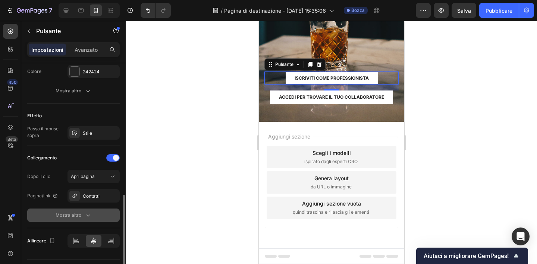
click at [82, 215] on div "Mostra altro" at bounding box center [74, 215] width 36 height 7
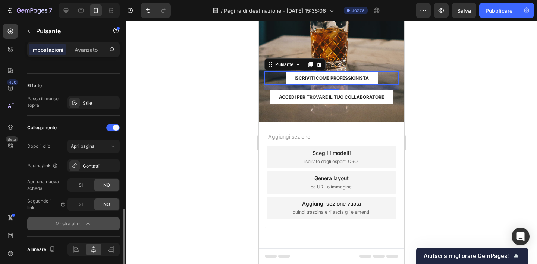
scroll to position [396, 0]
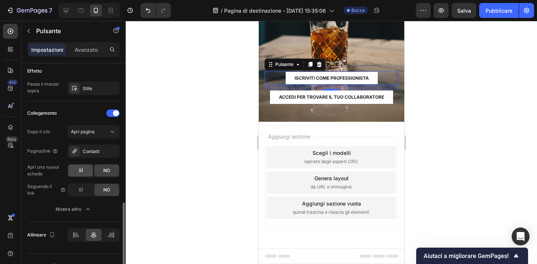
click at [85, 169] on div "SÌ" at bounding box center [80, 171] width 25 height 12
click at [85, 209] on icon "button" at bounding box center [87, 209] width 7 height 7
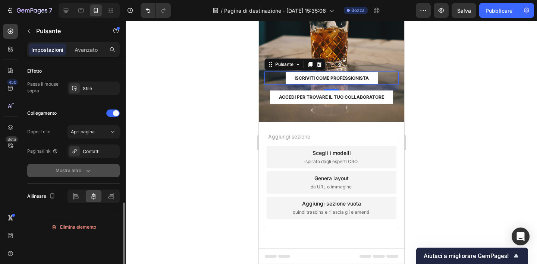
click at [85, 168] on icon "button" at bounding box center [87, 170] width 7 height 7
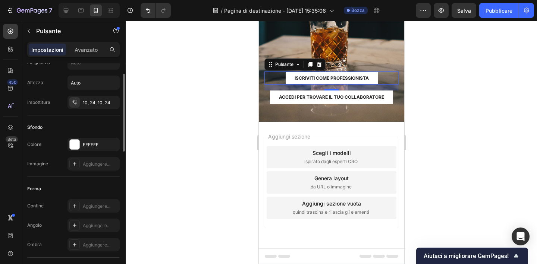
scroll to position [0, 0]
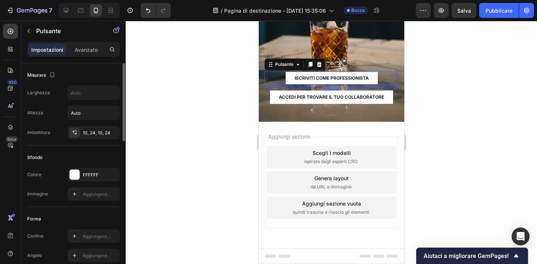
click at [174, 169] on div at bounding box center [331, 142] width 411 height 243
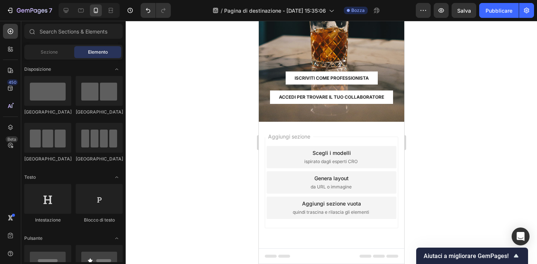
click at [333, 152] on font "Scegli i modelli" at bounding box center [331, 153] width 38 height 6
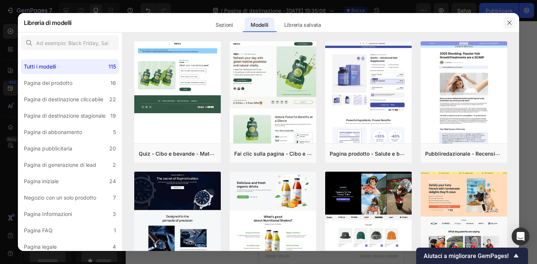
click at [509, 26] on button "button" at bounding box center [509, 23] width 12 height 12
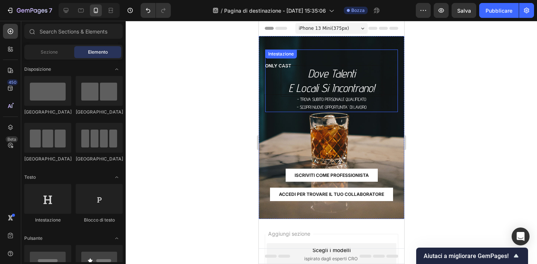
click at [337, 76] on p "dove Talenti e locali si incontrano!" at bounding box center [330, 80] width 99 height 29
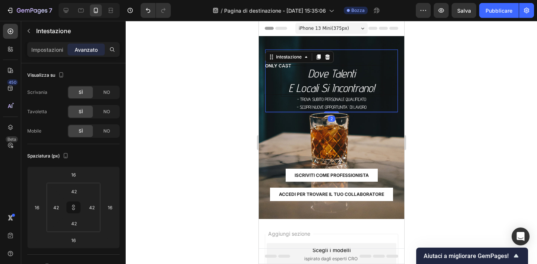
click at [229, 72] on div at bounding box center [331, 142] width 411 height 243
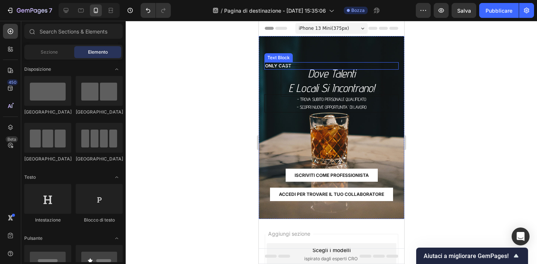
click at [264, 66] on div "ONLY CAST" at bounding box center [331, 65] width 134 height 7
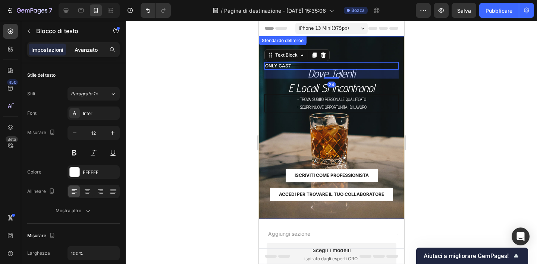
click at [92, 50] on font "Avanzato" at bounding box center [86, 50] width 23 height 6
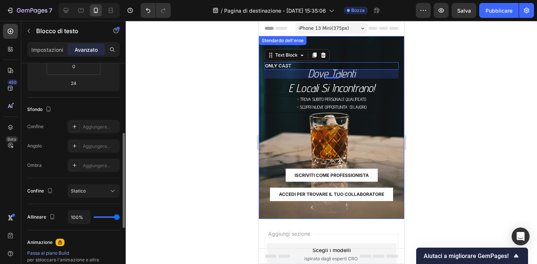
scroll to position [160, 0]
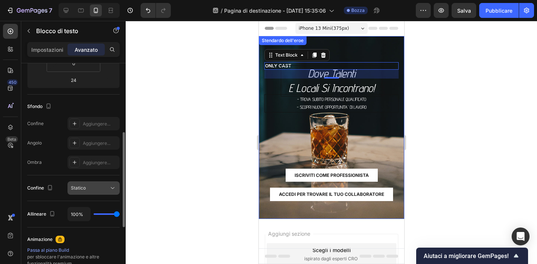
click at [105, 187] on div "Statico" at bounding box center [90, 188] width 38 height 7
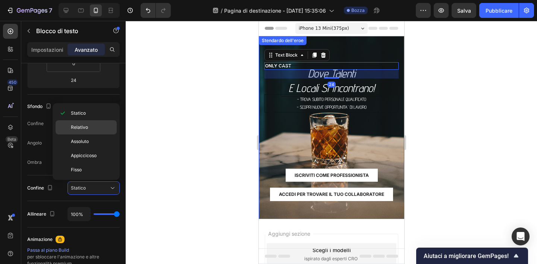
click at [94, 127] on p "Relativo" at bounding box center [92, 127] width 42 height 7
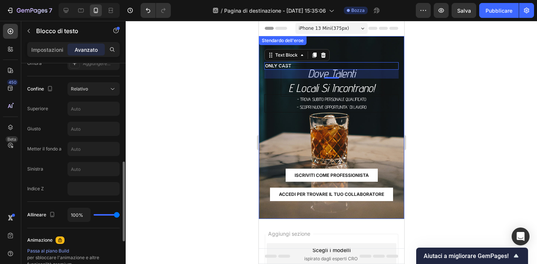
scroll to position [269, 0]
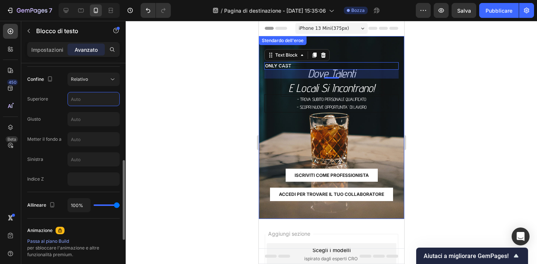
click at [93, 105] on input "text" at bounding box center [93, 98] width 51 height 13
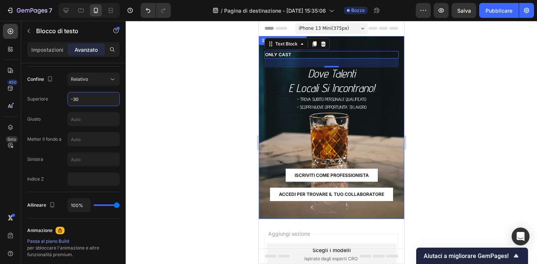
type input "-30"
click at [165, 116] on div at bounding box center [331, 142] width 411 height 243
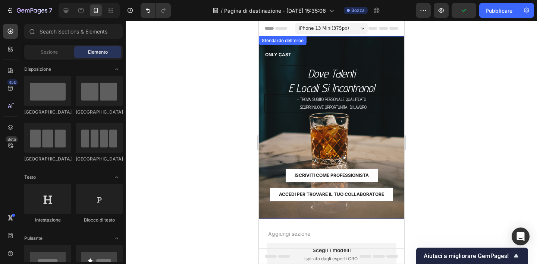
click at [218, 99] on div at bounding box center [331, 142] width 411 height 243
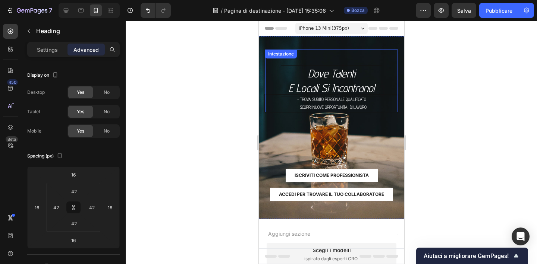
click at [316, 79] on p "dove Talenti e locali si incontrano!" at bounding box center [330, 80] width 99 height 29
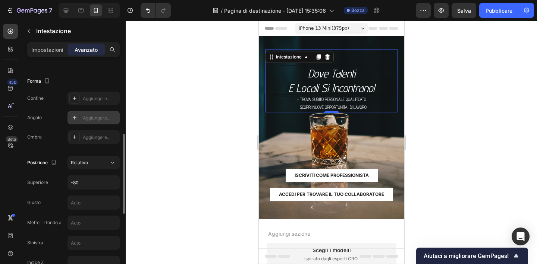
scroll to position [189, 0]
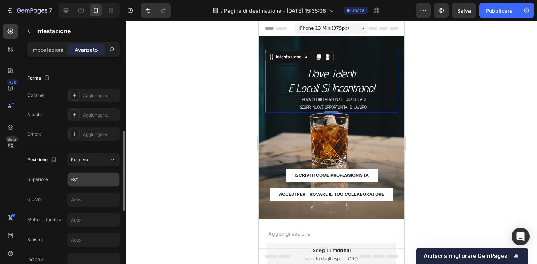
click at [94, 182] on input "-80" at bounding box center [93, 179] width 51 height 13
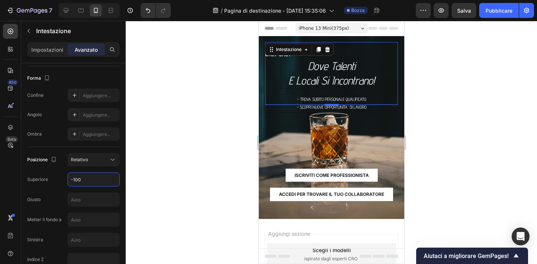
type input "-100"
click at [140, 199] on div at bounding box center [331, 142] width 411 height 243
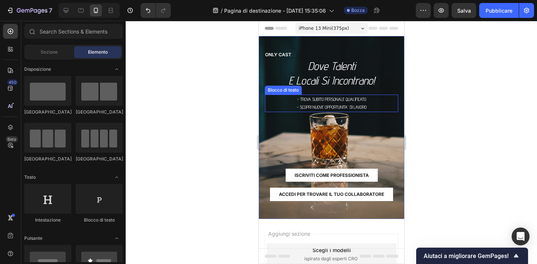
click at [336, 99] on font "- Trova subito personale qualificato" at bounding box center [331, 100] width 69 height 6
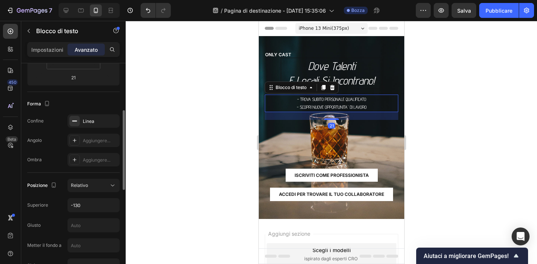
scroll to position [173, 0]
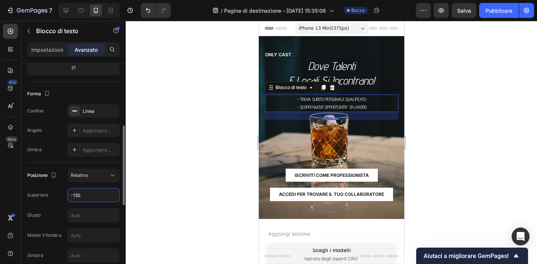
click at [90, 195] on input "-130" at bounding box center [93, 195] width 51 height 13
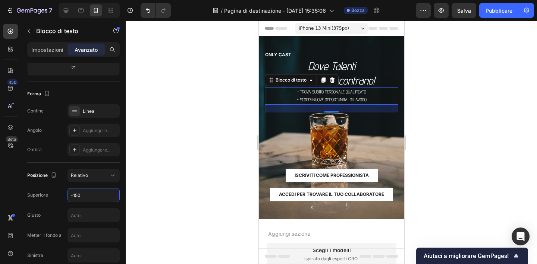
type input "-150"
click at [189, 180] on div at bounding box center [331, 142] width 411 height 243
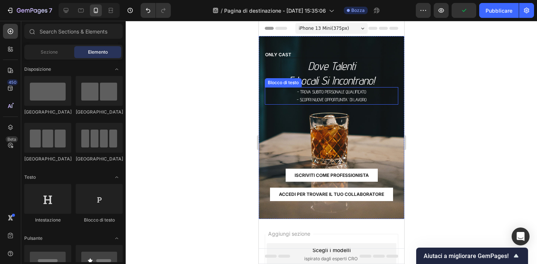
click at [318, 94] on font "- Trova subito personale qualificato" at bounding box center [331, 92] width 69 height 6
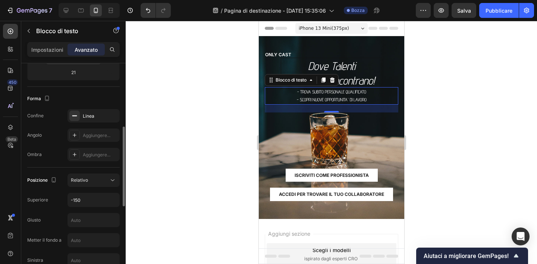
scroll to position [175, 0]
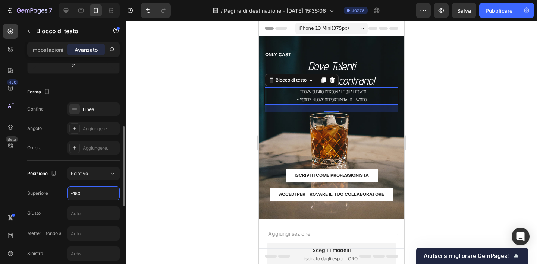
click at [99, 192] on input "-150" at bounding box center [93, 193] width 51 height 13
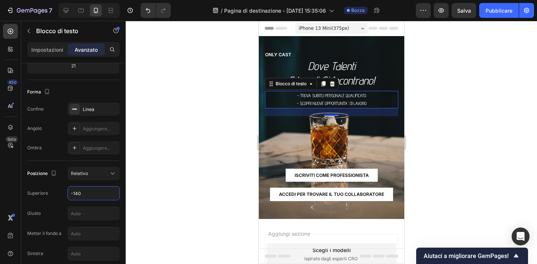
type input "-140"
click at [209, 159] on div at bounding box center [331, 142] width 411 height 243
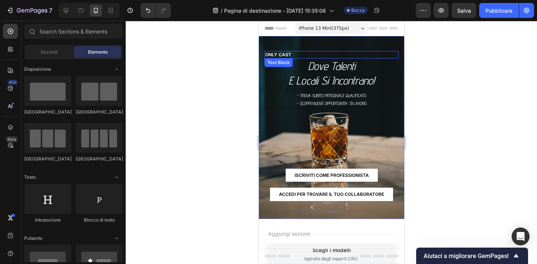
click at [264, 56] on div "ONLY CAST" at bounding box center [331, 54] width 134 height 7
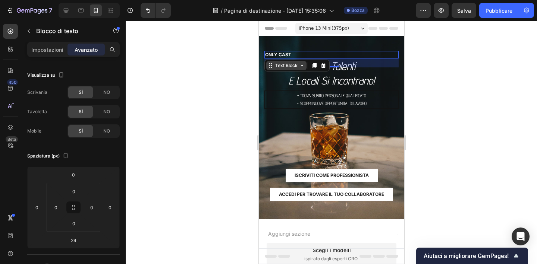
click at [300, 67] on icon at bounding box center [301, 66] width 6 height 6
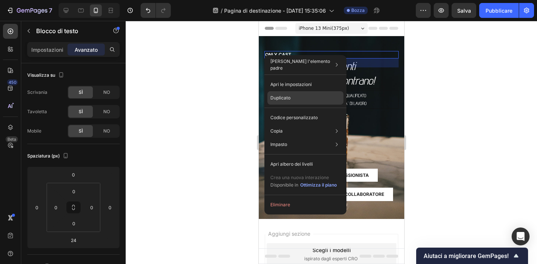
click at [282, 97] on font "Duplicato" at bounding box center [280, 98] width 20 height 6
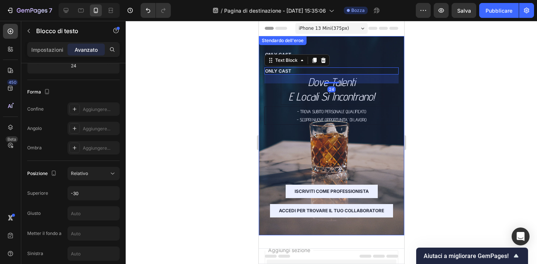
click at [229, 60] on div at bounding box center [331, 142] width 411 height 243
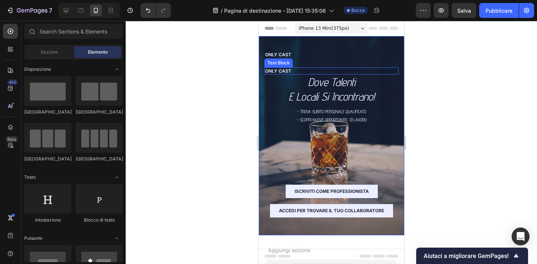
click at [264, 71] on div "ONLY CAST" at bounding box center [331, 70] width 134 height 7
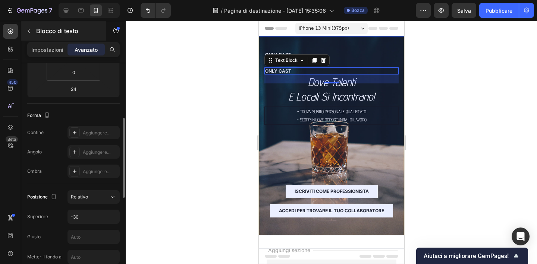
scroll to position [152, 0]
click at [52, 49] on font "Impostazioni" at bounding box center [47, 50] width 32 height 6
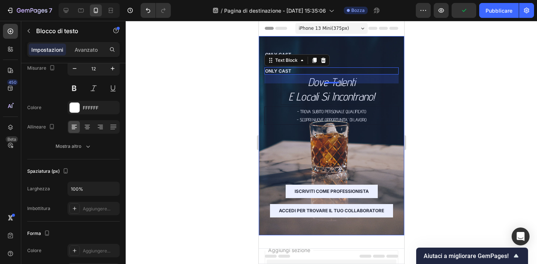
scroll to position [0, 0]
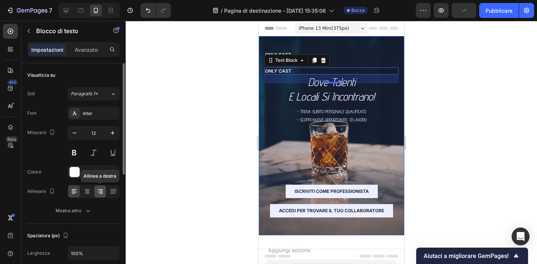
click at [101, 192] on icon at bounding box center [100, 192] width 5 height 1
click at [92, 48] on font "Avanzato" at bounding box center [86, 50] width 23 height 6
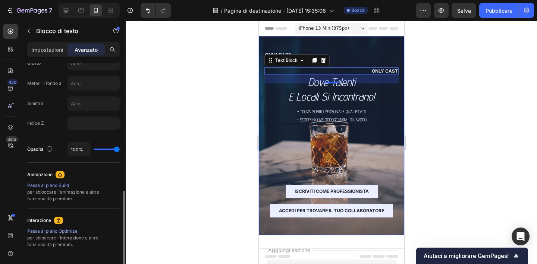
scroll to position [395, 0]
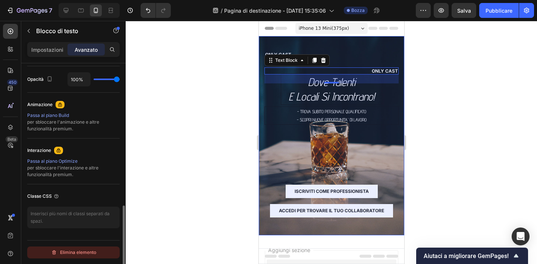
click at [77, 253] on font "Elimina elemento" at bounding box center [78, 253] width 36 height 6
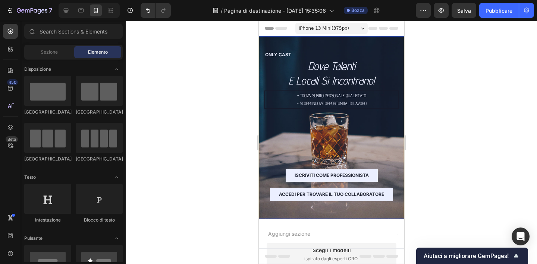
click at [151, 174] on div at bounding box center [331, 142] width 411 height 243
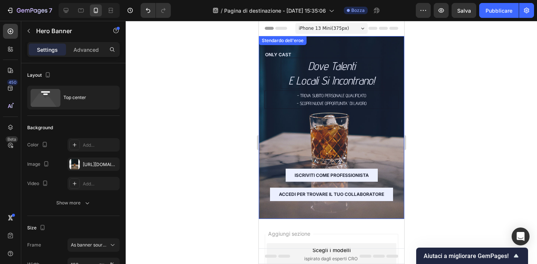
click at [271, 119] on div "ONLY CAST Text Block dove Talenti e locali si incontrano! Intestazione - Trova …" at bounding box center [331, 137] width 134 height 151
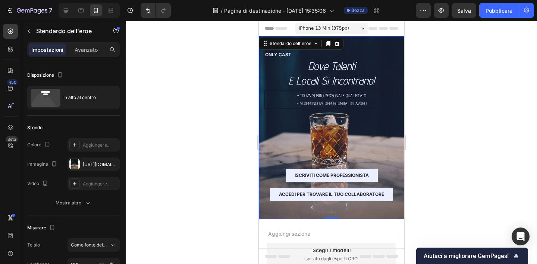
click at [234, 116] on div at bounding box center [331, 142] width 411 height 243
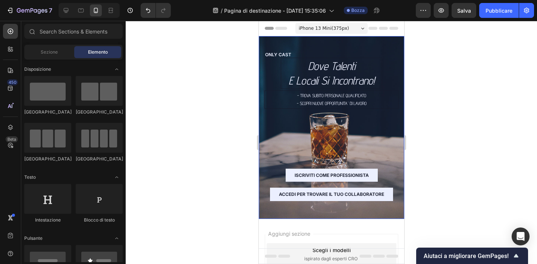
click at [234, 116] on div at bounding box center [331, 142] width 411 height 243
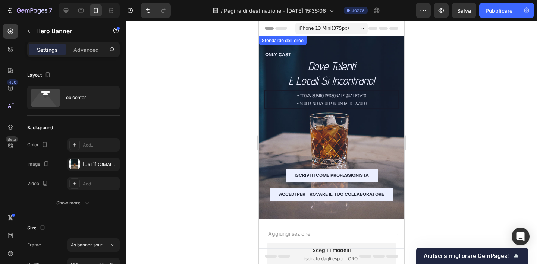
click at [293, 117] on div "ONLY CAST Text Block dove Talenti e locali si incontrano! Intestazione - Trova …" at bounding box center [331, 137] width 134 height 151
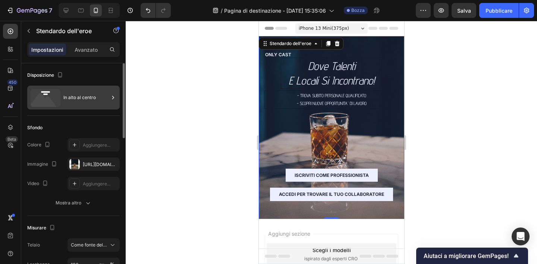
scroll to position [0, 0]
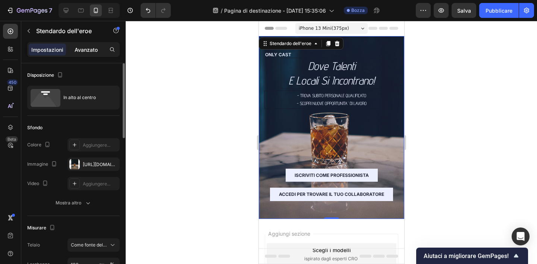
click at [91, 52] on font "Avanzato" at bounding box center [86, 50] width 23 height 6
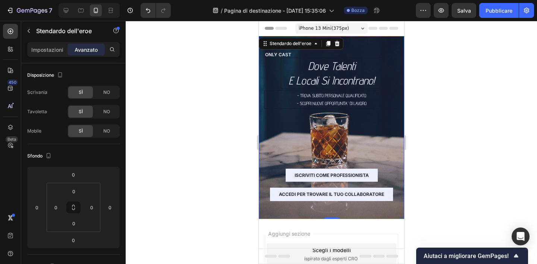
click at [192, 79] on div at bounding box center [331, 142] width 411 height 243
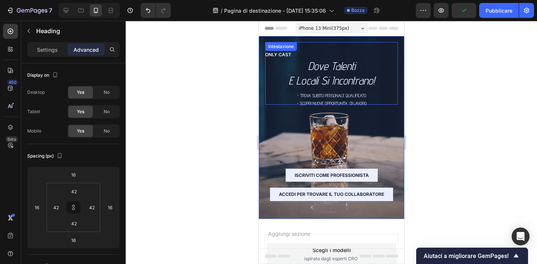
click at [332, 76] on p "dove Talenti e locali si incontrano!" at bounding box center [330, 73] width 99 height 29
click at [200, 103] on div at bounding box center [331, 142] width 411 height 243
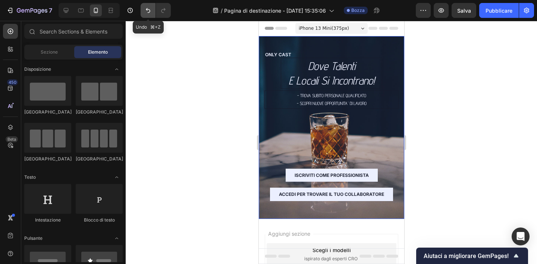
click at [151, 13] on icon "Annulla/Ripristina" at bounding box center [147, 10] width 7 height 7
click at [148, 9] on icon "Annulla/Ripristina" at bounding box center [147, 10] width 7 height 7
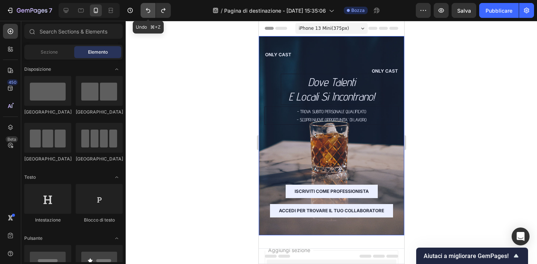
click at [148, 9] on icon "Annulla/Ripristina" at bounding box center [147, 10] width 7 height 7
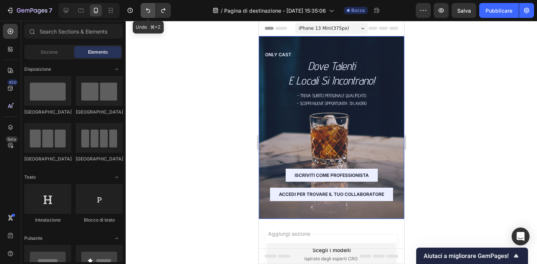
click at [148, 9] on icon "Annulla/Ripristina" at bounding box center [147, 10] width 7 height 7
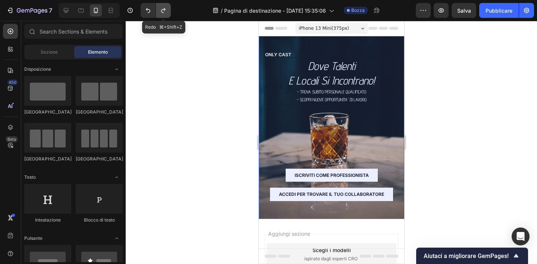
click at [166, 9] on icon "Annulla/Ripristina" at bounding box center [162, 10] width 7 height 7
click at [216, 92] on div at bounding box center [331, 142] width 411 height 243
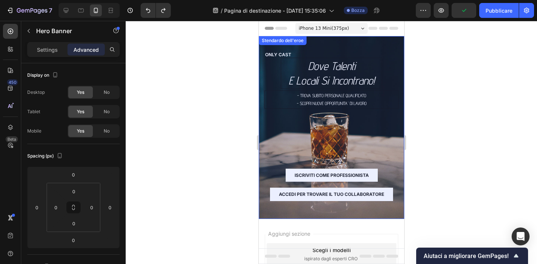
click at [400, 205] on div "ONLY CAST Text Block dove Talenti e locali si incontrano! Intestazione - Trova …" at bounding box center [330, 127] width 145 height 183
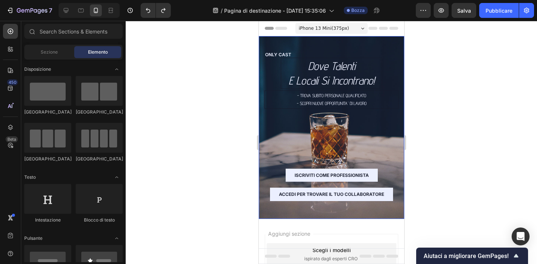
click at [440, 195] on div at bounding box center [331, 142] width 411 height 243
click at [449, 84] on div at bounding box center [331, 142] width 411 height 243
